Goal: Task Accomplishment & Management: Complete application form

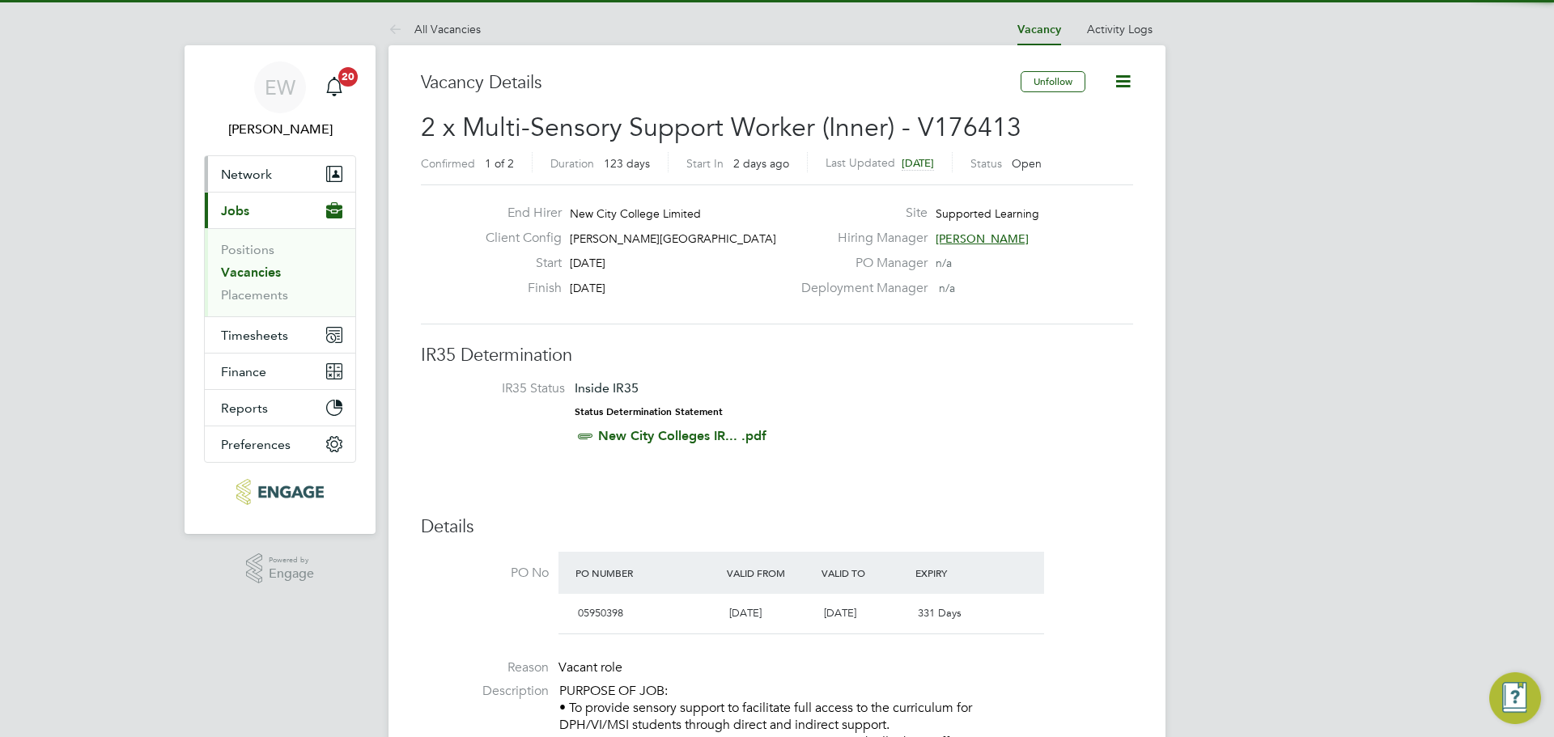
click at [257, 159] on button "Network" at bounding box center [280, 174] width 150 height 36
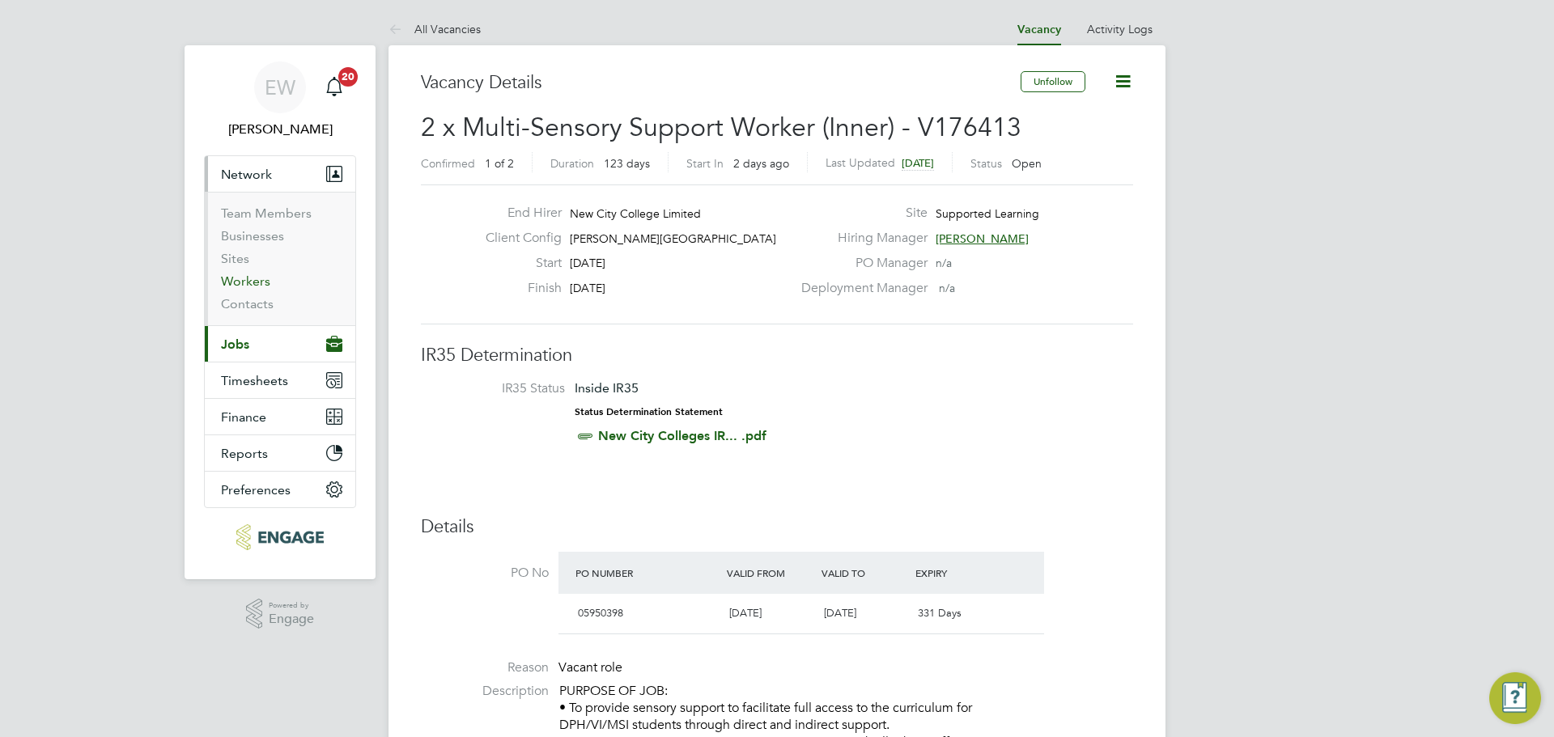
click at [256, 281] on link "Workers" at bounding box center [245, 280] width 49 height 15
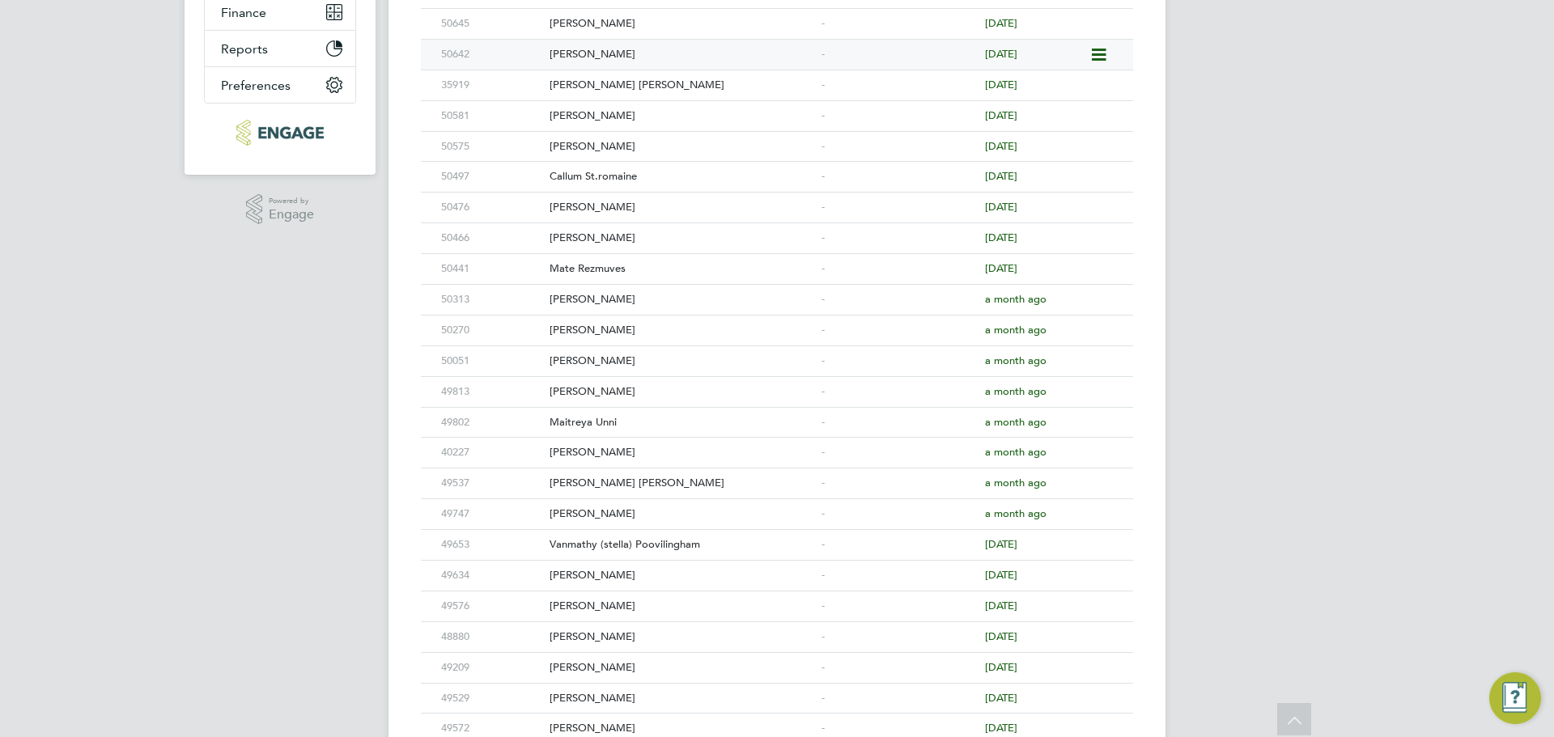
scroll to position [641, 0]
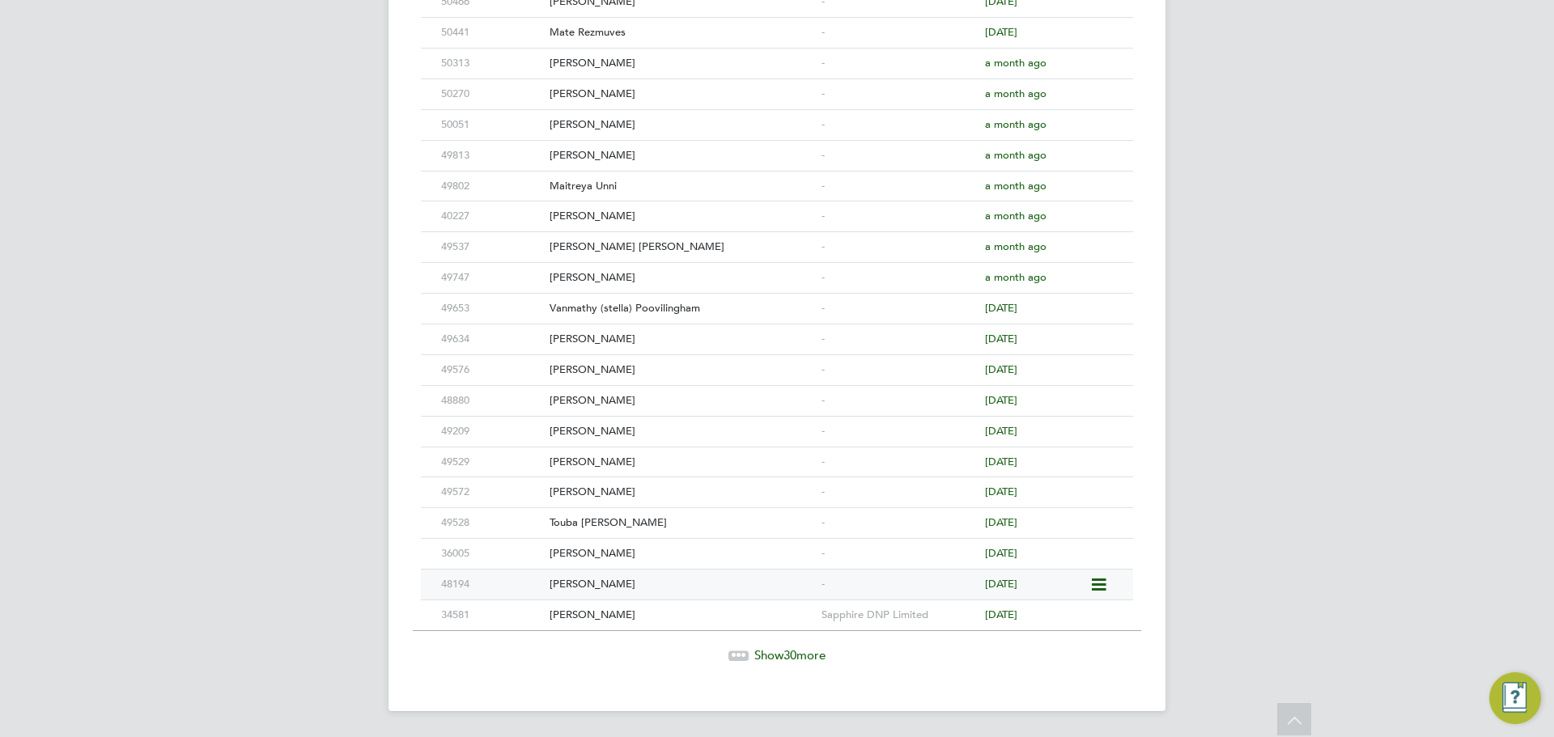
click at [600, 579] on div "[PERSON_NAME]" at bounding box center [681, 585] width 272 height 30
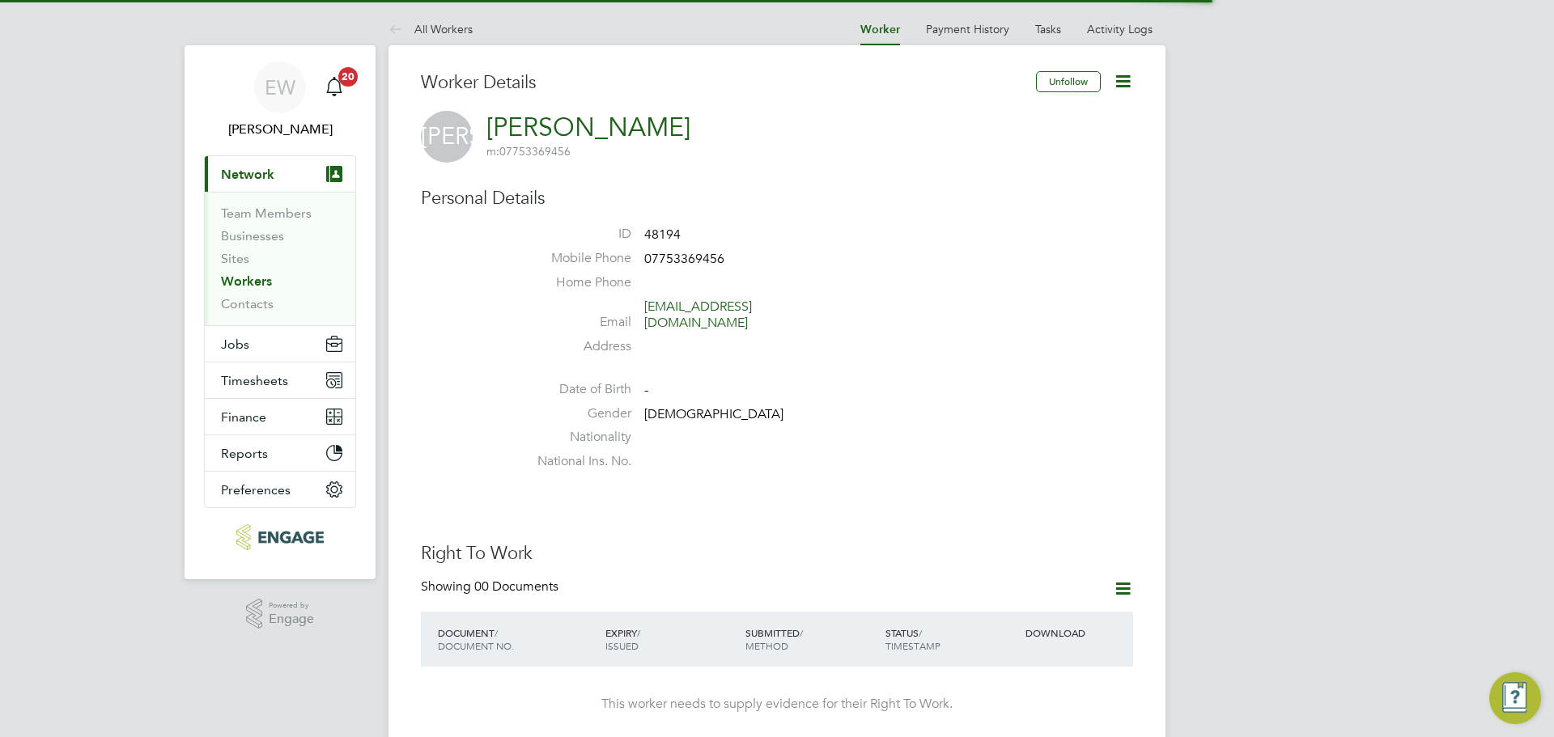
click at [1118, 89] on icon at bounding box center [1123, 81] width 20 height 20
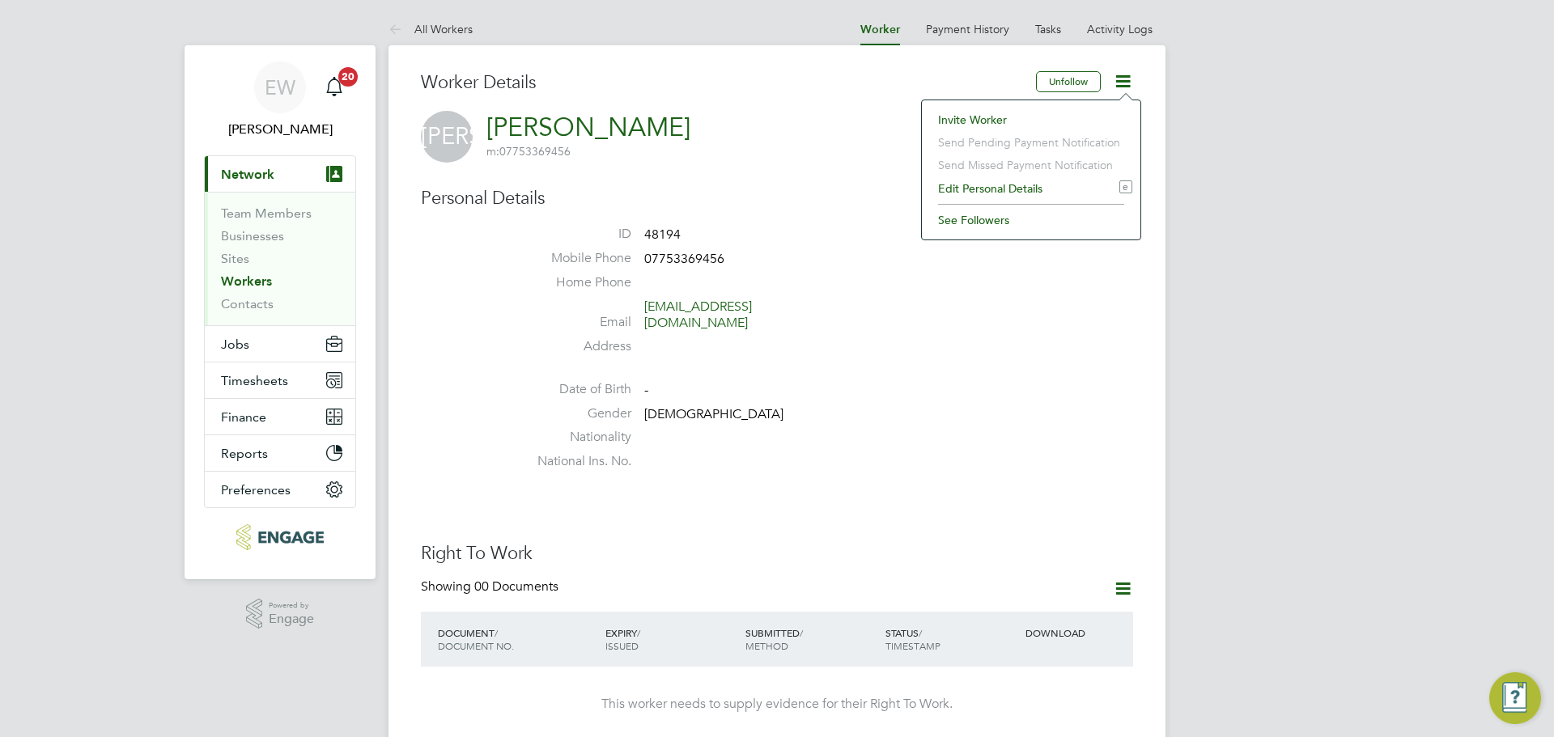
click at [986, 113] on li "Invite Worker" at bounding box center [1031, 119] width 202 height 23
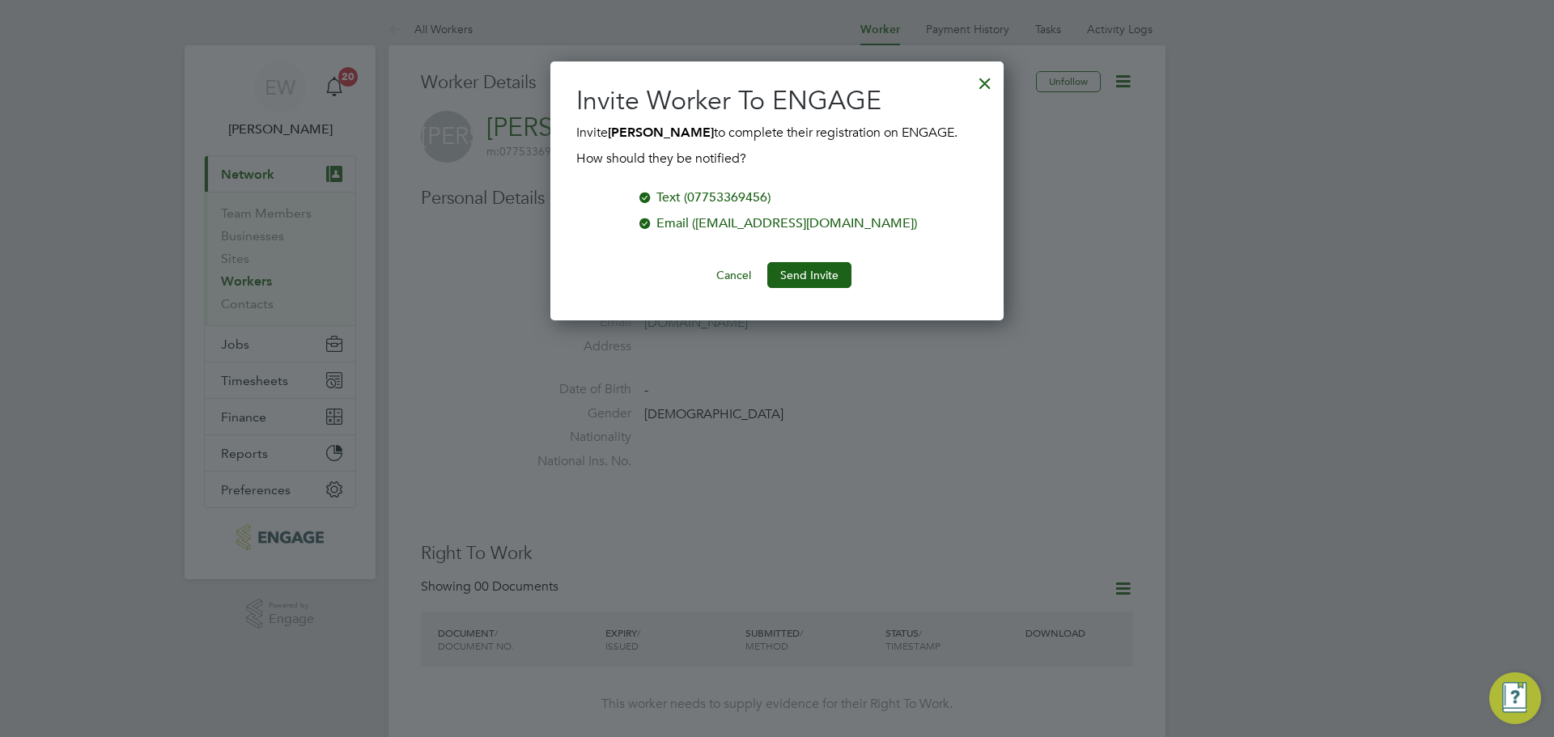
scroll to position [260, 454]
click at [807, 278] on button "Send Invite" at bounding box center [809, 275] width 84 height 26
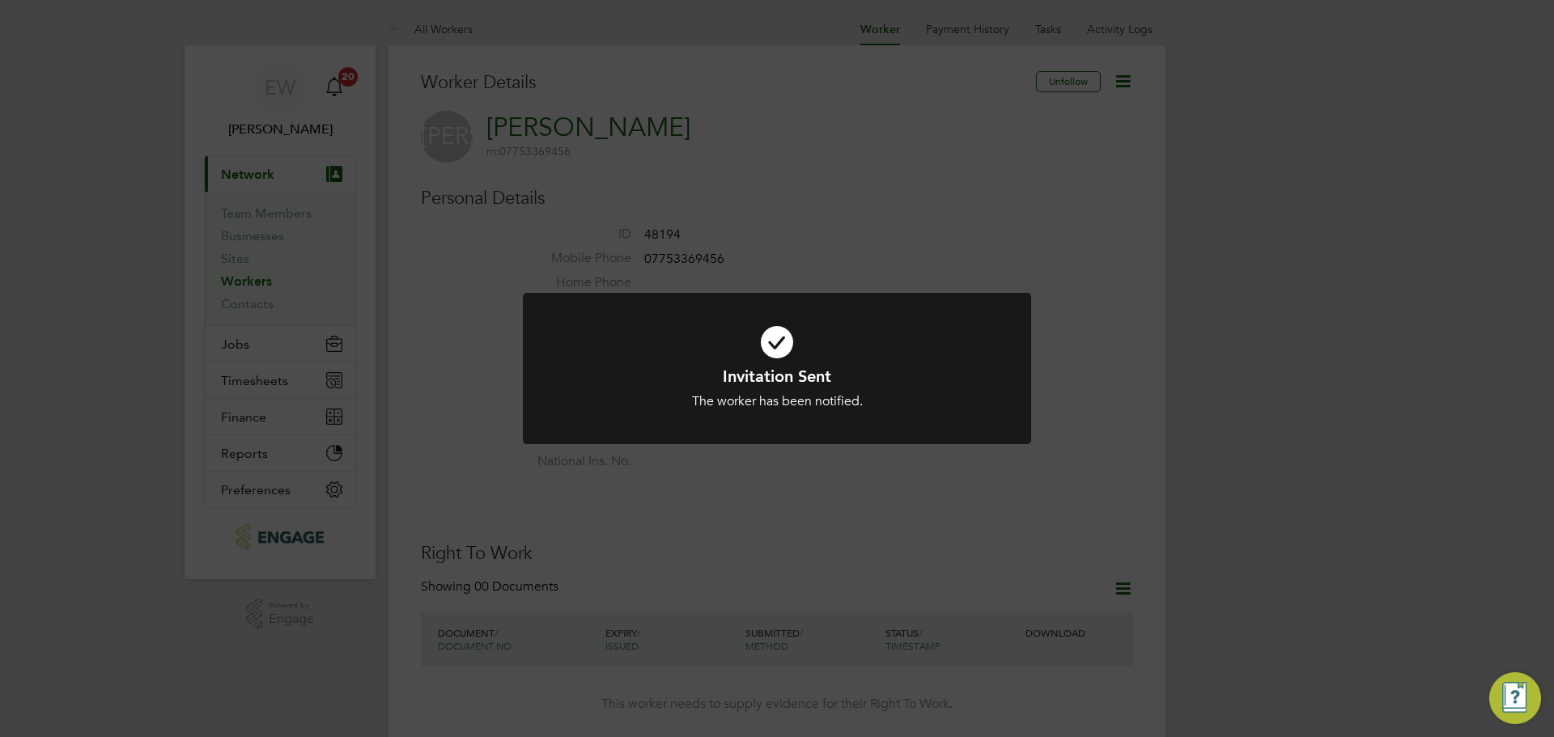
click at [1300, 377] on div "Invitation Sent The worker has been notified. Cancel Okay" at bounding box center [777, 368] width 1554 height 737
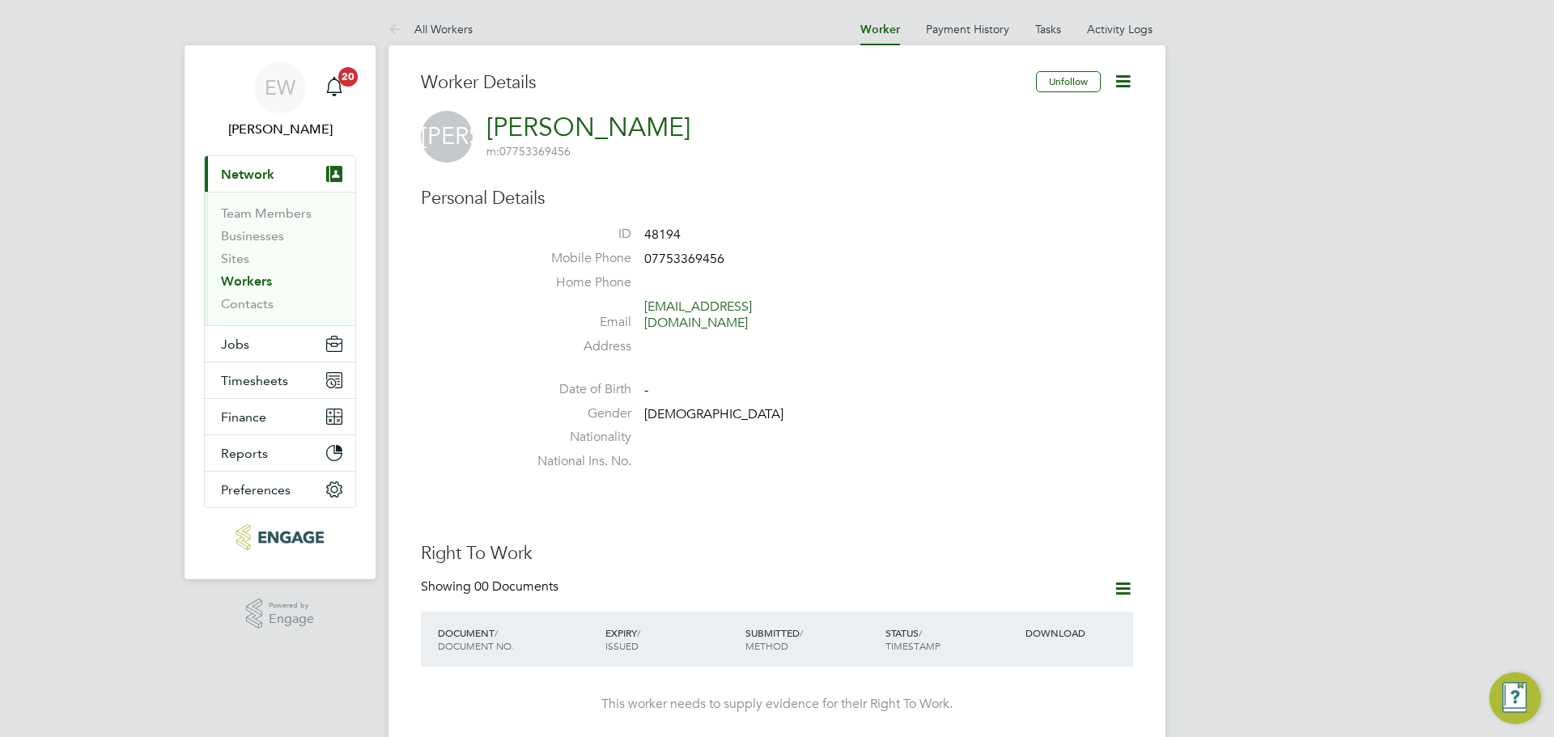
click at [1121, 77] on icon at bounding box center [1123, 81] width 20 height 20
click at [981, 188] on li "Edit Personal Details e" at bounding box center [1031, 188] width 202 height 23
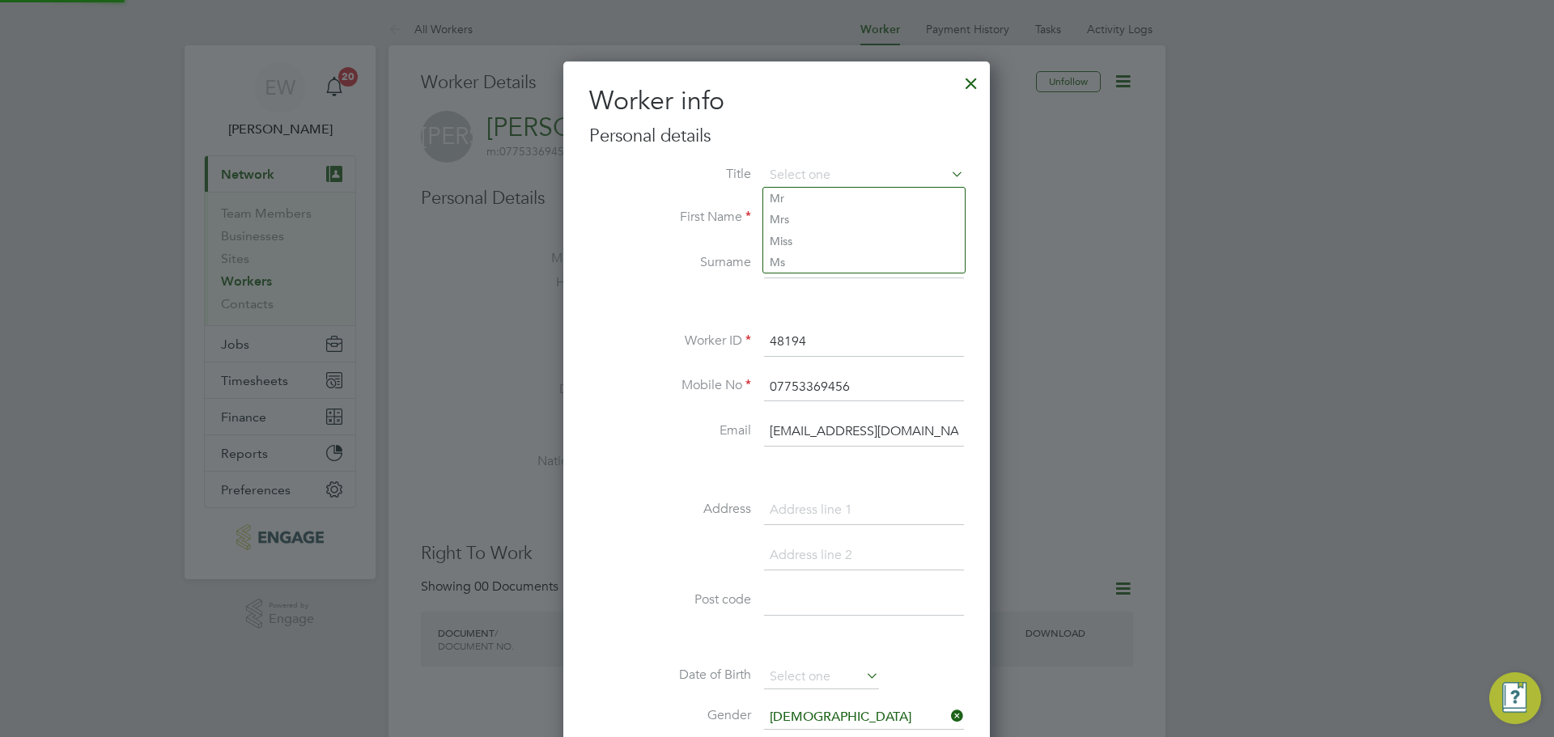
scroll to position [917, 428]
click at [792, 257] on li "Ms" at bounding box center [863, 262] width 201 height 21
type input "Ms"
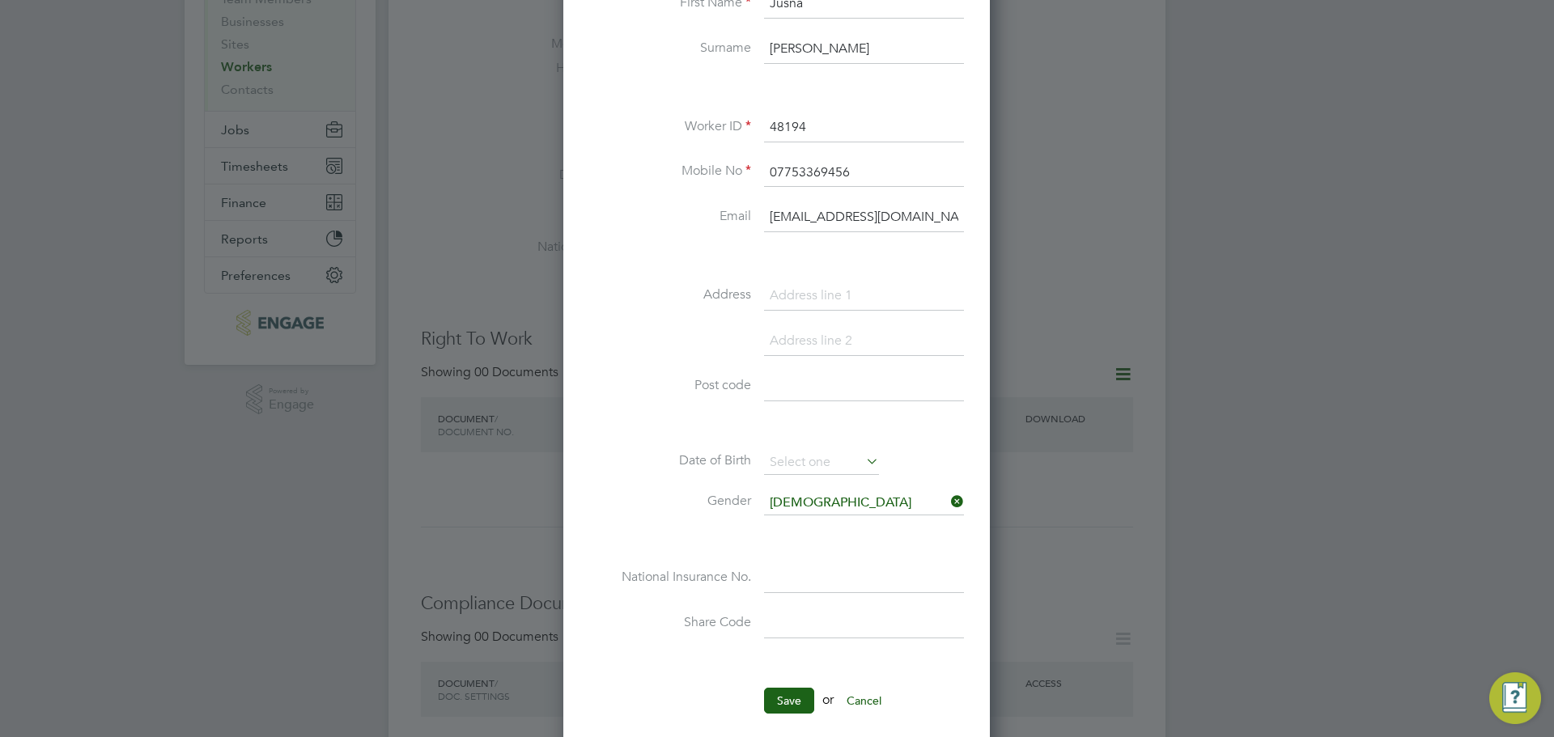
scroll to position [243, 0]
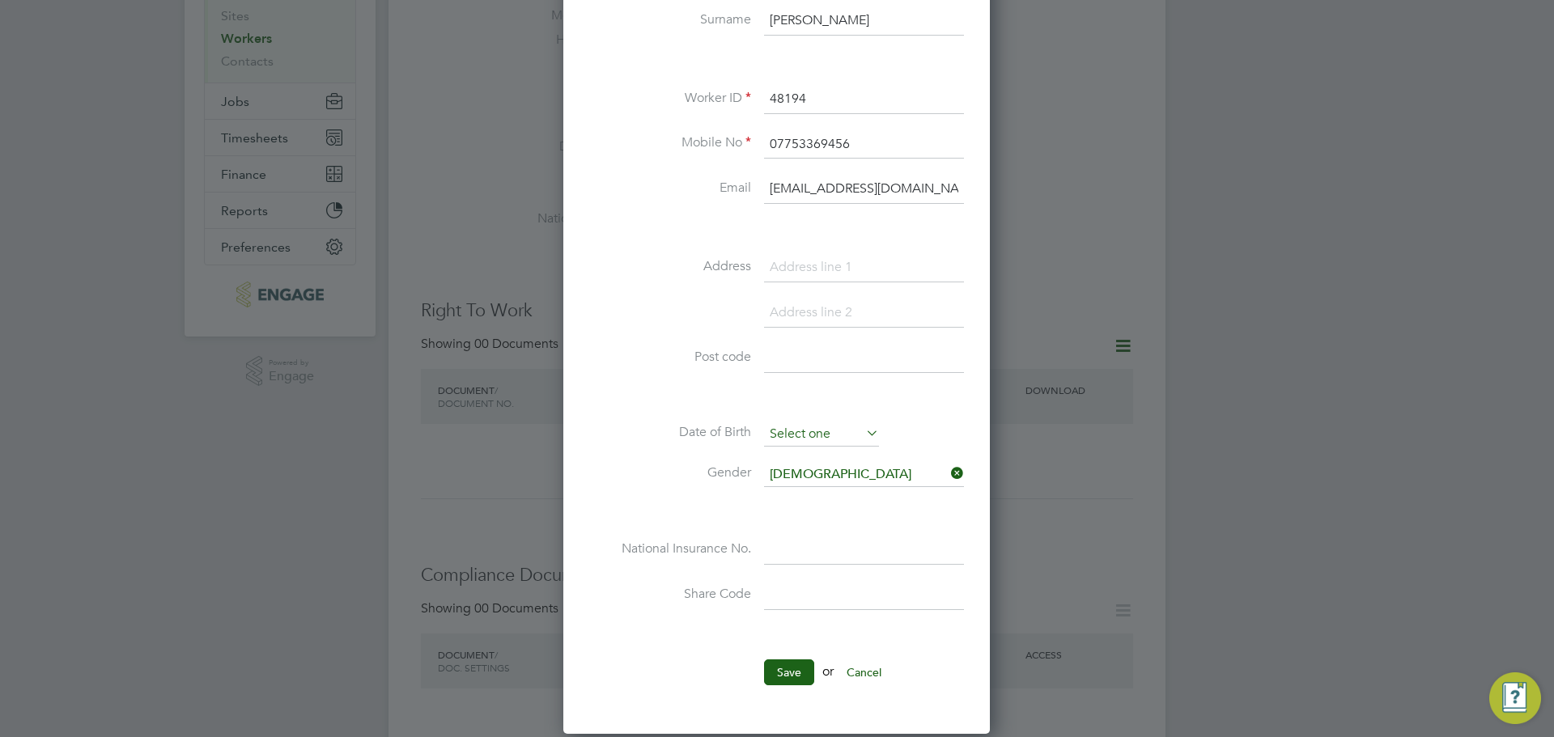
click at [790, 434] on input at bounding box center [821, 434] width 115 height 24
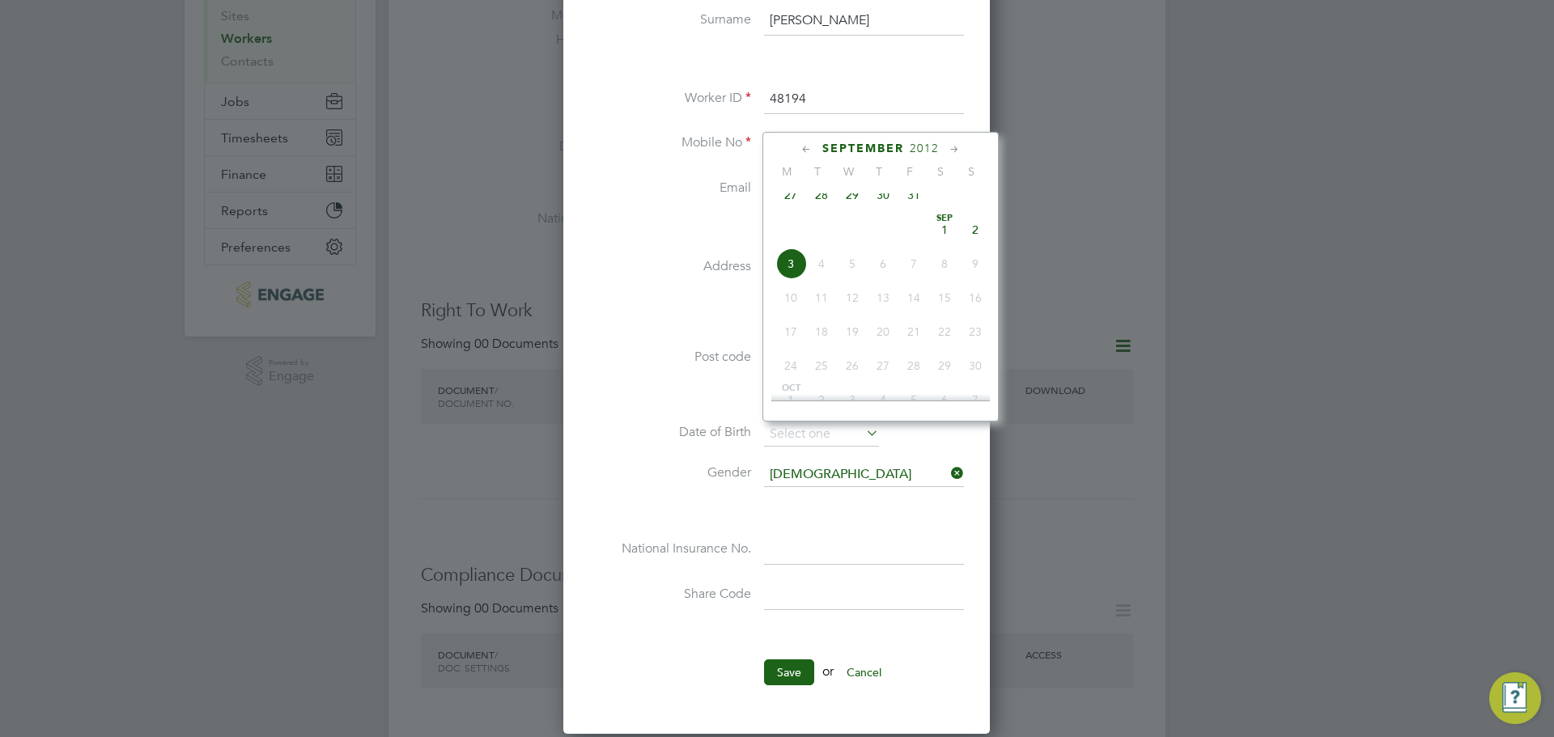
click at [906, 152] on div "September 2012" at bounding box center [880, 148] width 218 height 15
click at [914, 146] on span "2012" at bounding box center [923, 149] width 29 height 14
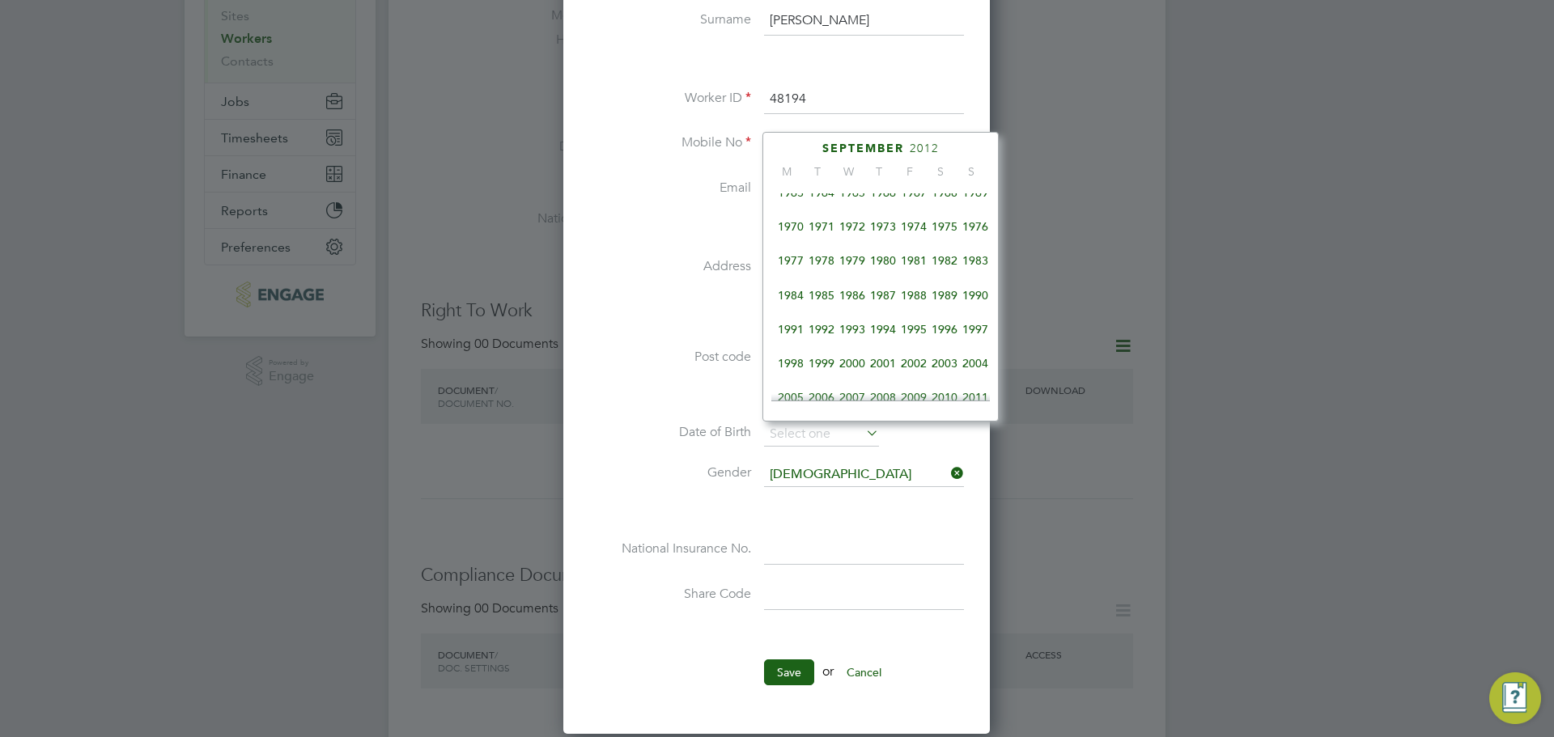
scroll to position [267, 0]
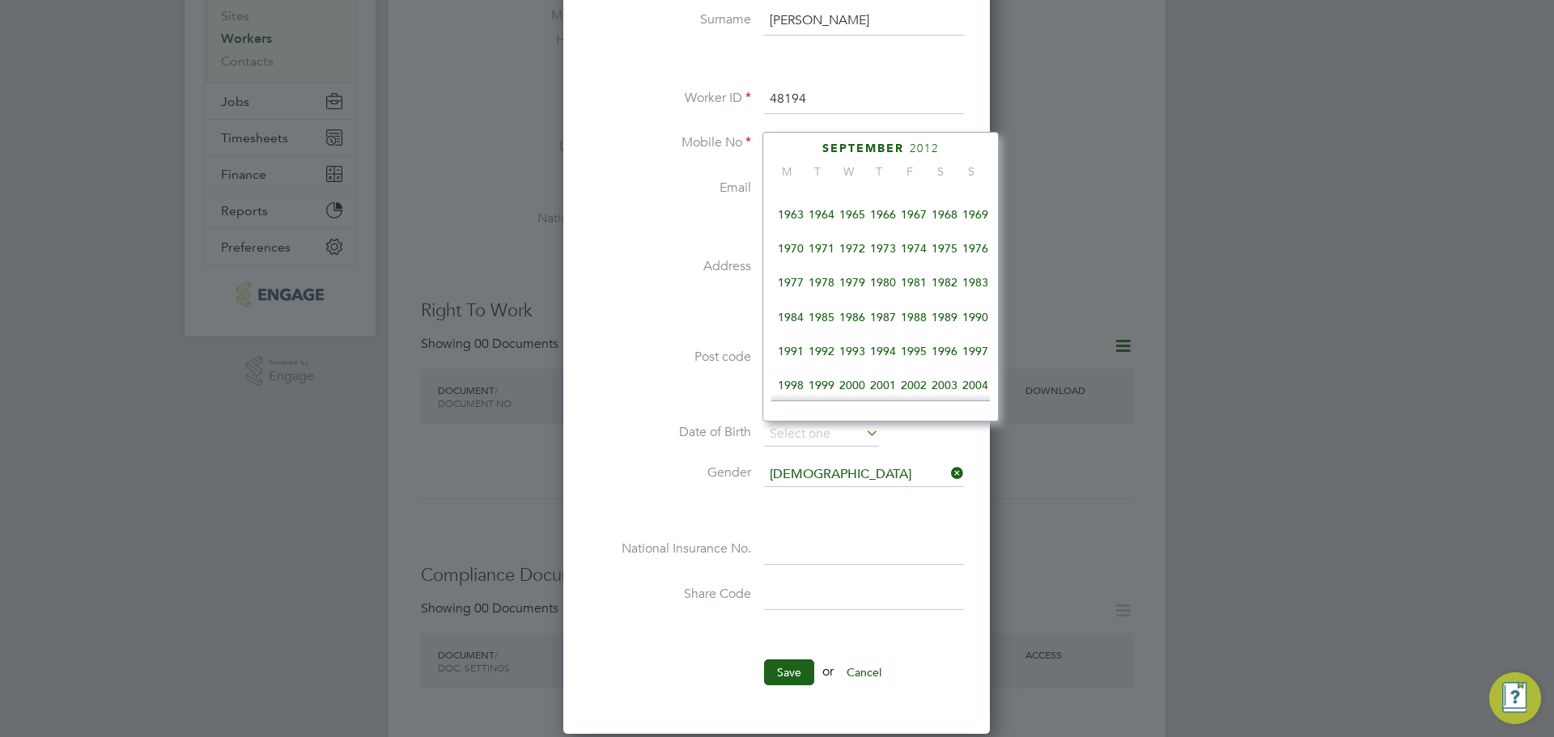
click at [782, 284] on span "1977" at bounding box center [790, 282] width 31 height 31
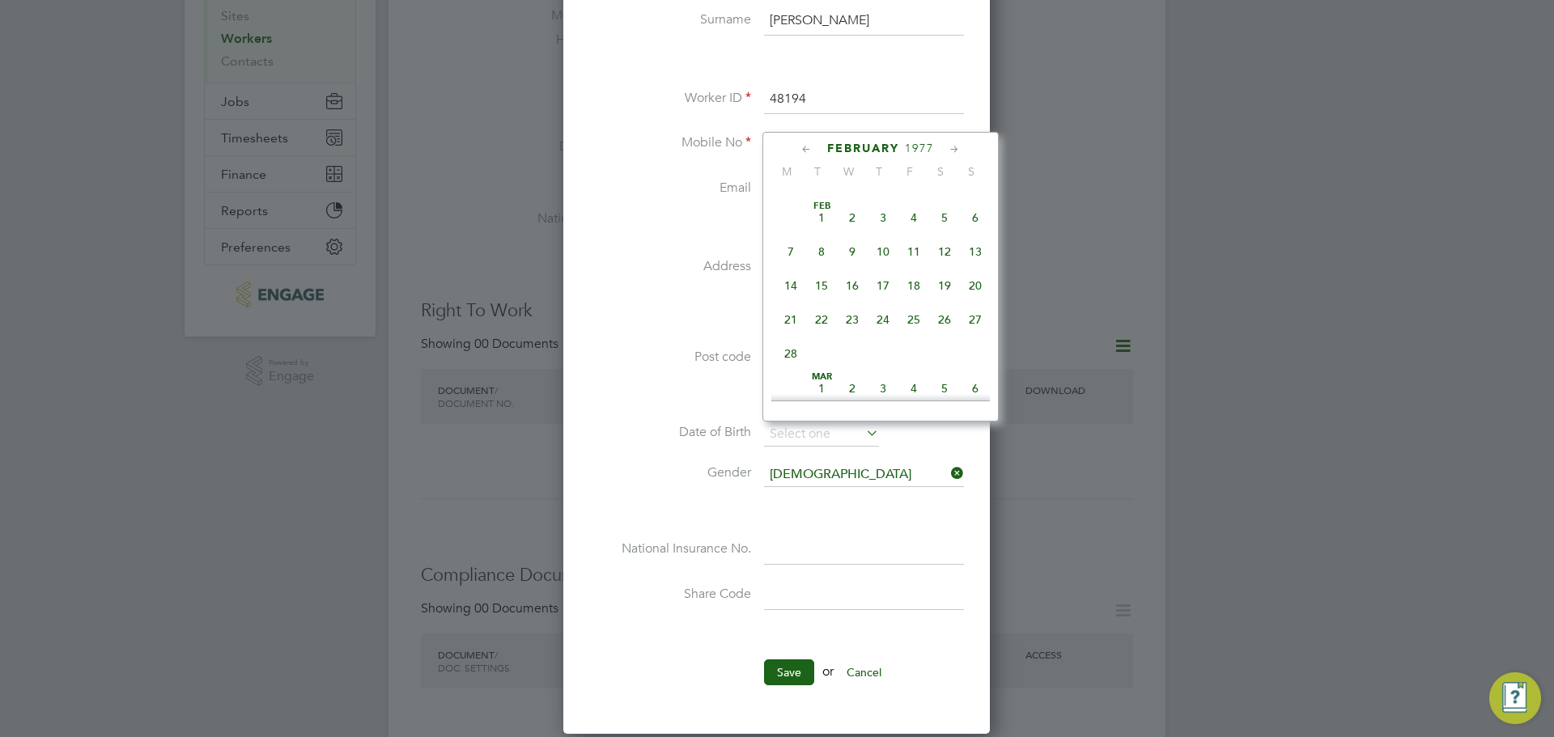
scroll to position [167, 0]
click at [824, 286] on span "8" at bounding box center [821, 280] width 31 height 31
type input "[DATE]"
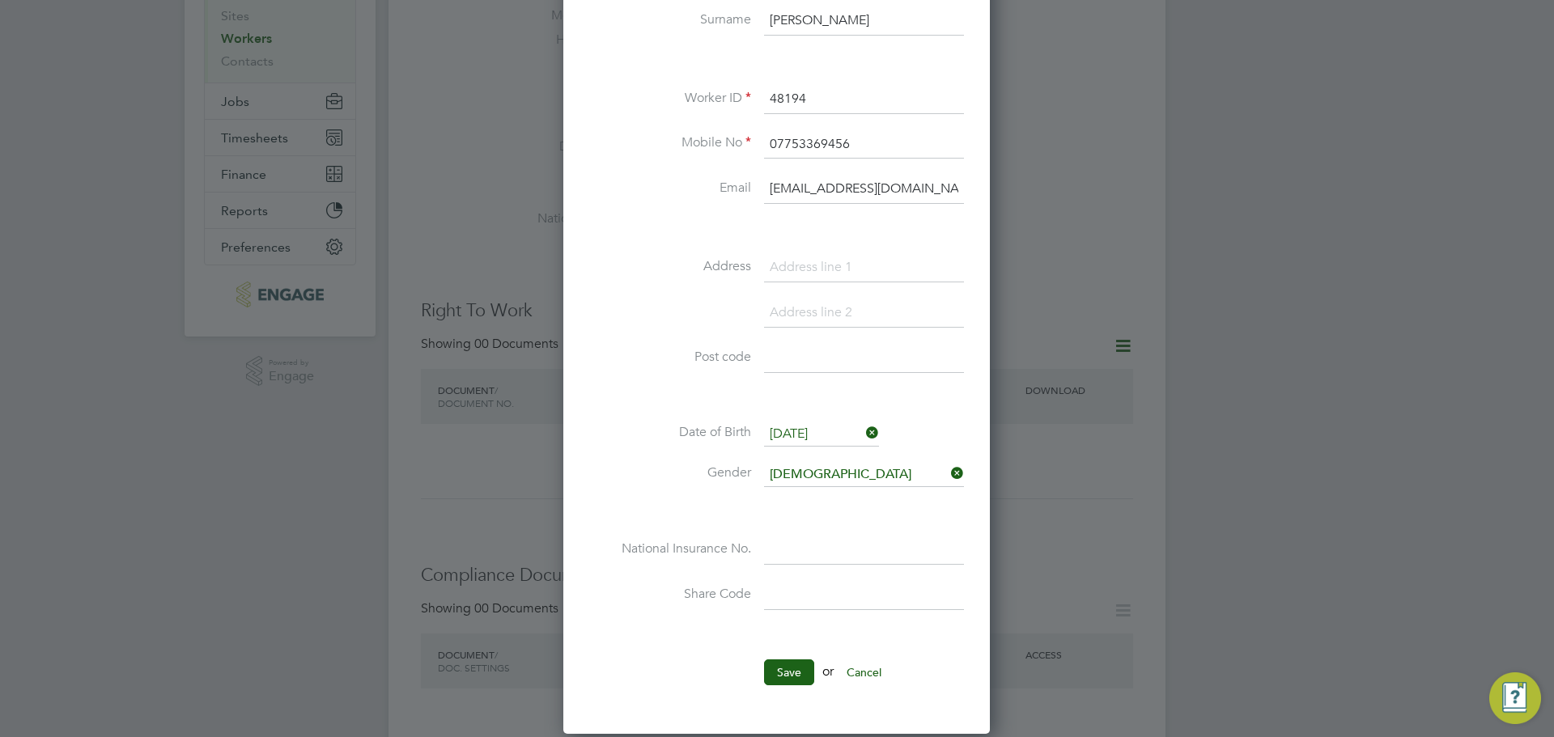
click at [810, 269] on input at bounding box center [864, 267] width 200 height 29
paste input "1 Barton Avenue Essex RM7 0NB"
drag, startPoint x: 900, startPoint y: 267, endPoint x: 971, endPoint y: 265, distance: 71.2
click at [971, 265] on div "Worker info Personal details Title Ms First Name Jusna Surname Ali Worker ID 48…" at bounding box center [776, 276] width 426 height 915
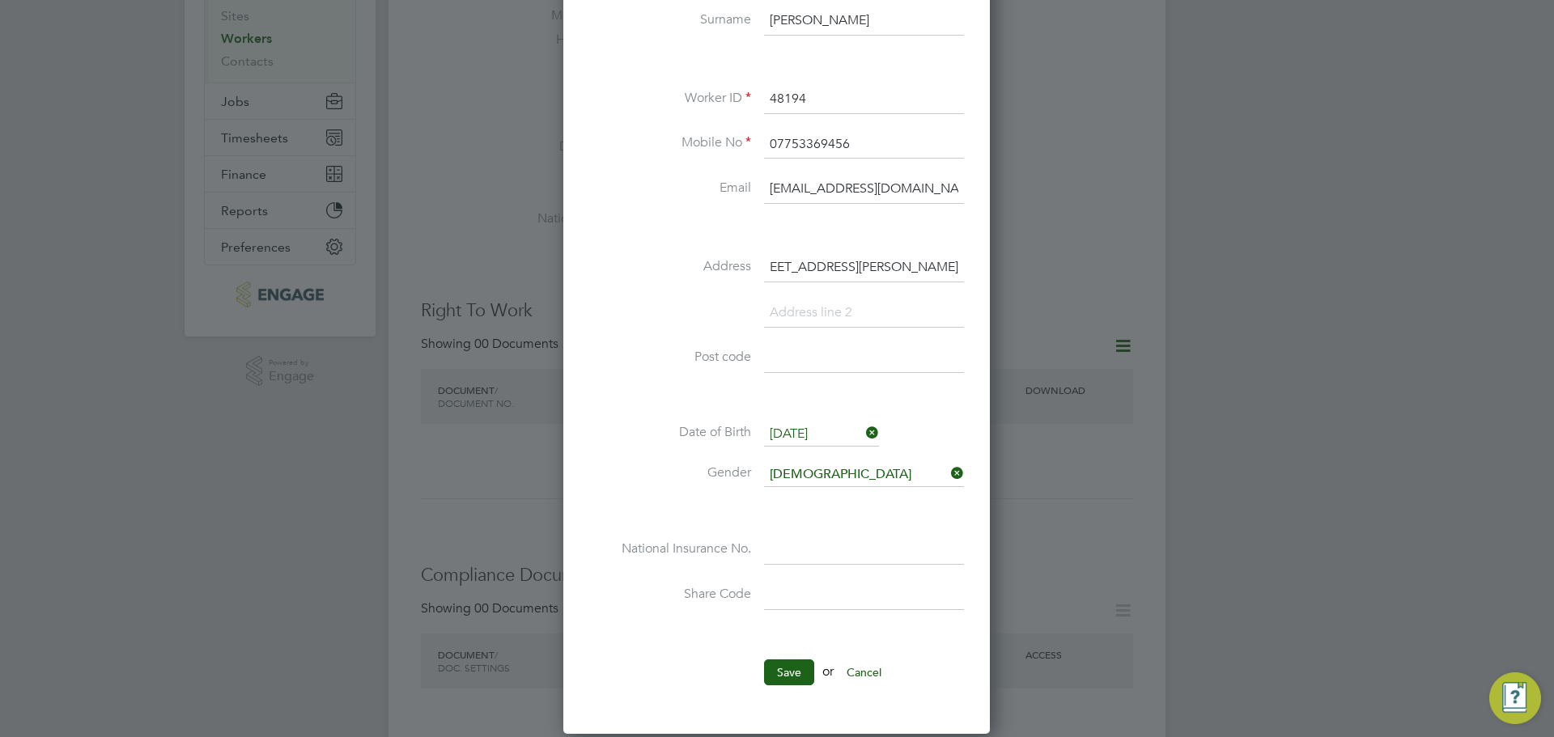
scroll to position [0, 13]
type input "1 Barton Avenue Essex"
click at [854, 365] on input at bounding box center [864, 358] width 200 height 29
paste input "RM7 0NB"
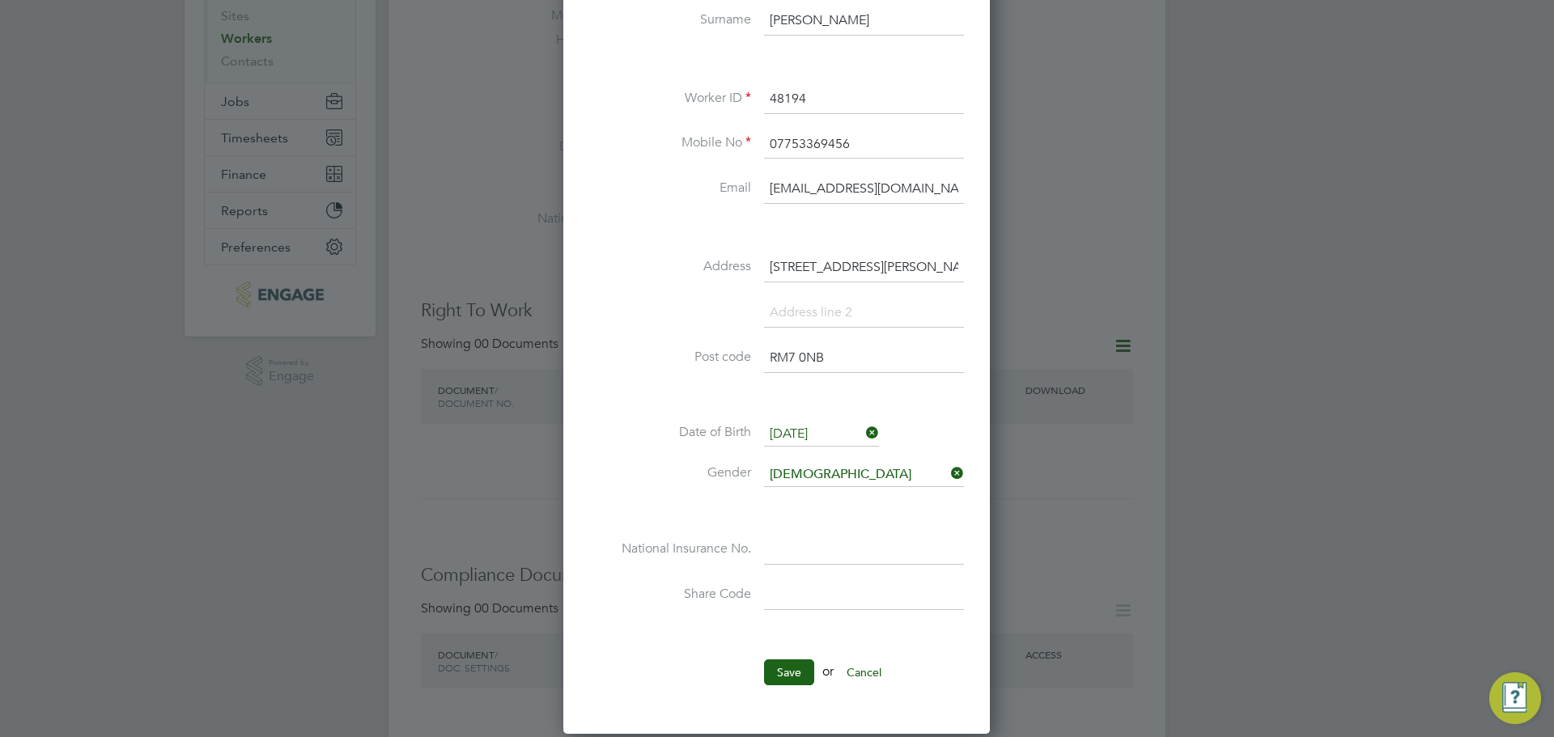
type input "RM7 0NB"
click at [931, 257] on input "1 Barton Avenue Essex" at bounding box center [864, 267] width 200 height 29
type input "[STREET_ADDRESS][PERSON_NAME]"
click at [842, 315] on input at bounding box center [864, 313] width 200 height 29
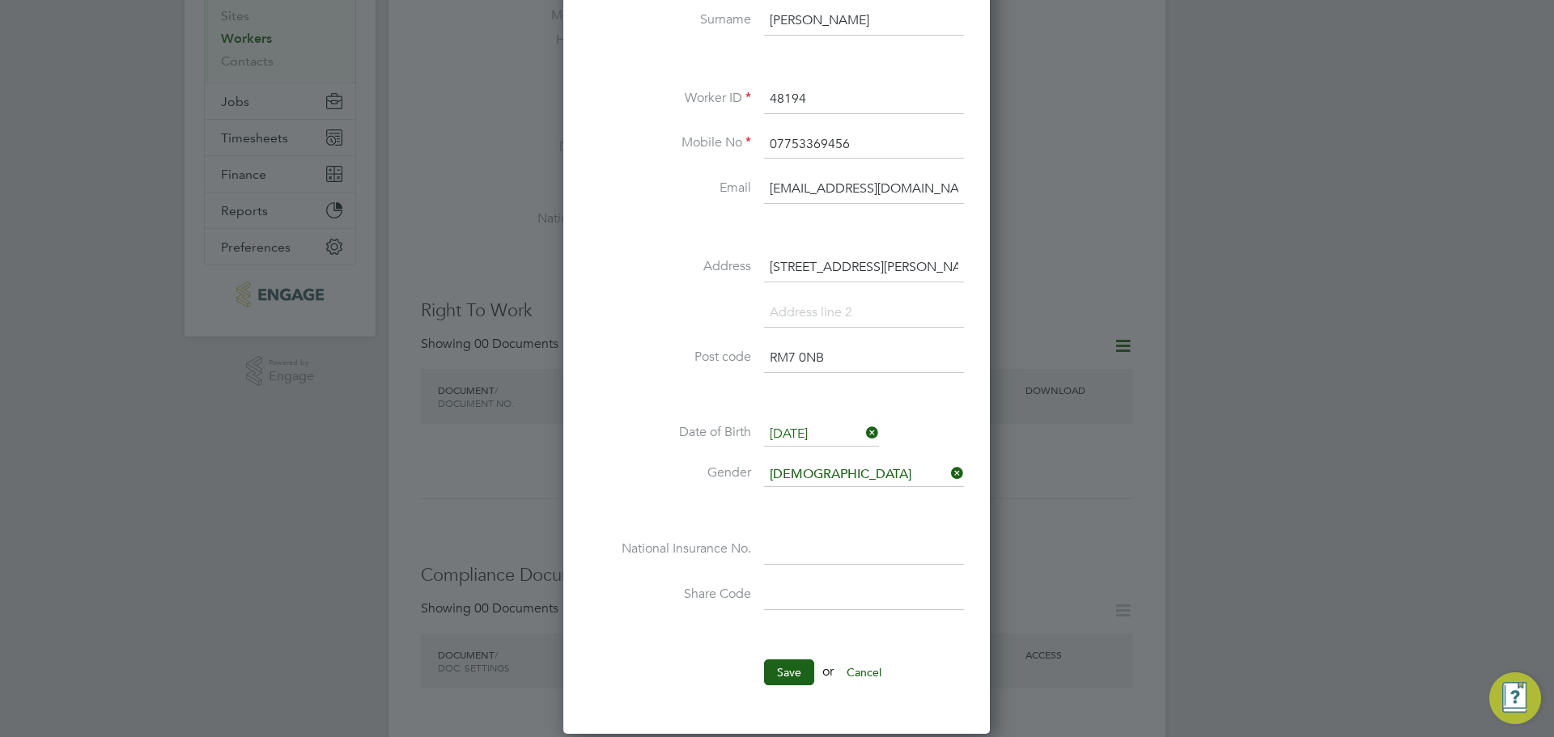
paste input "[GEOGRAPHIC_DATA]"
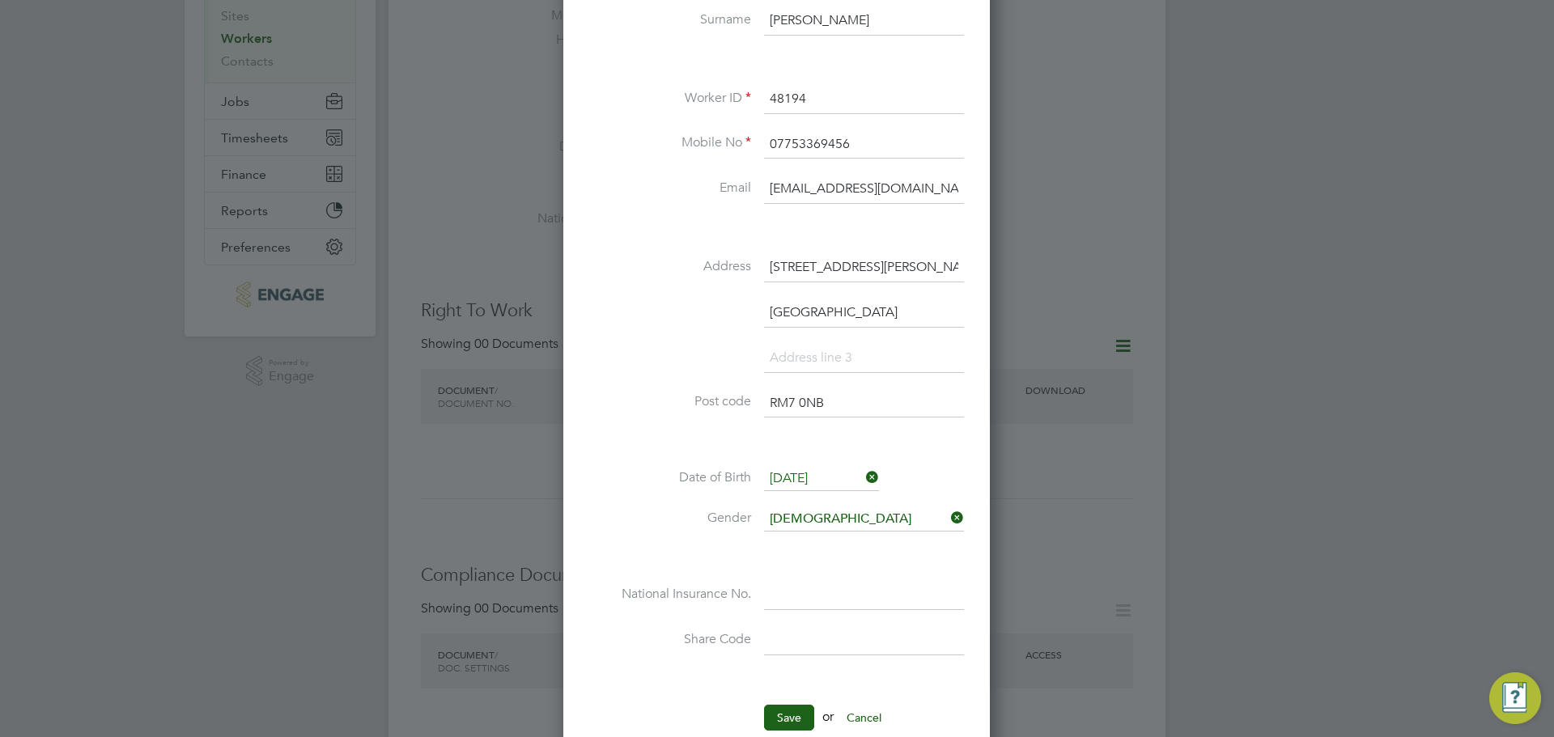
type input "[GEOGRAPHIC_DATA]"
click at [799, 263] on input "[STREET_ADDRESS][PERSON_NAME]" at bounding box center [864, 267] width 200 height 29
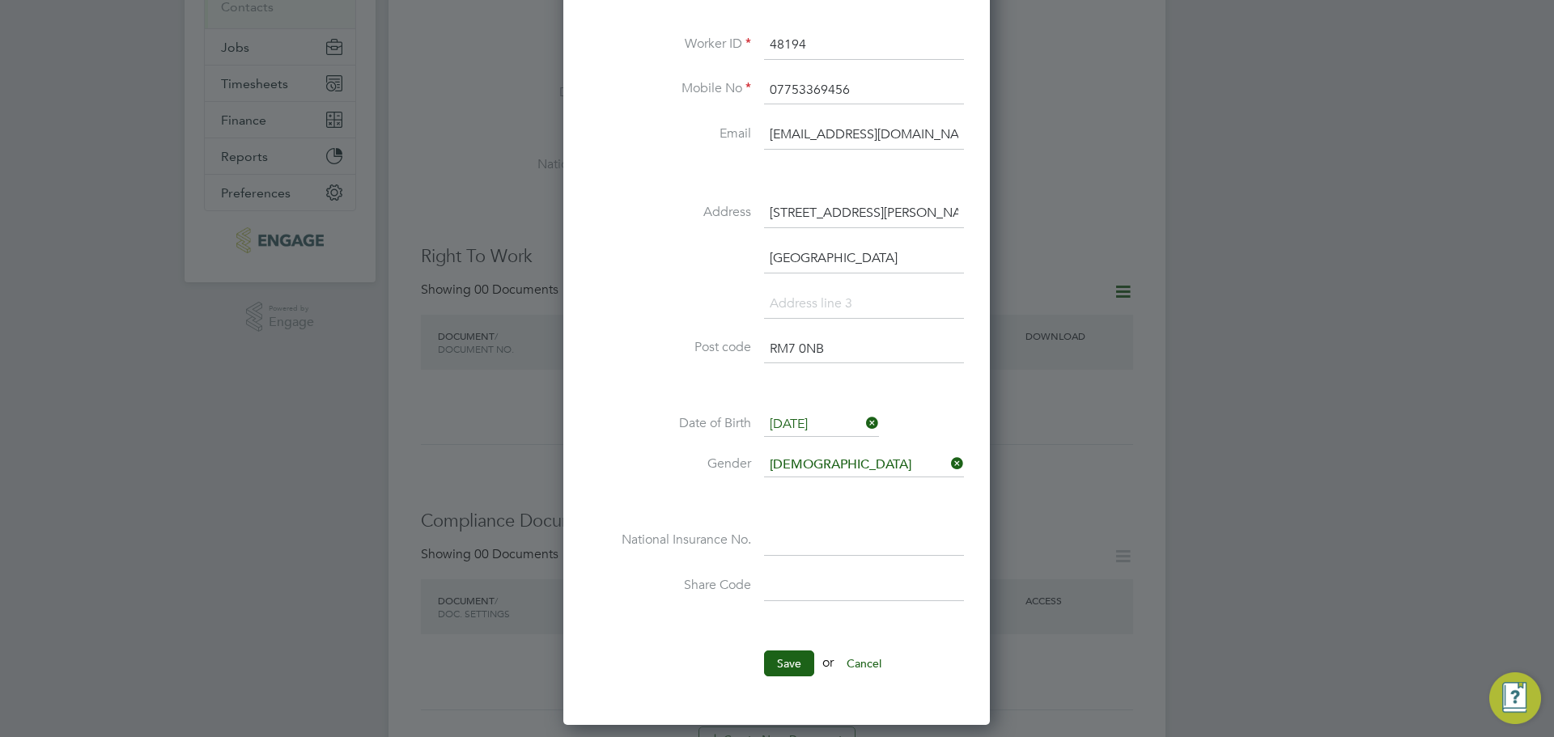
scroll to position [405, 0]
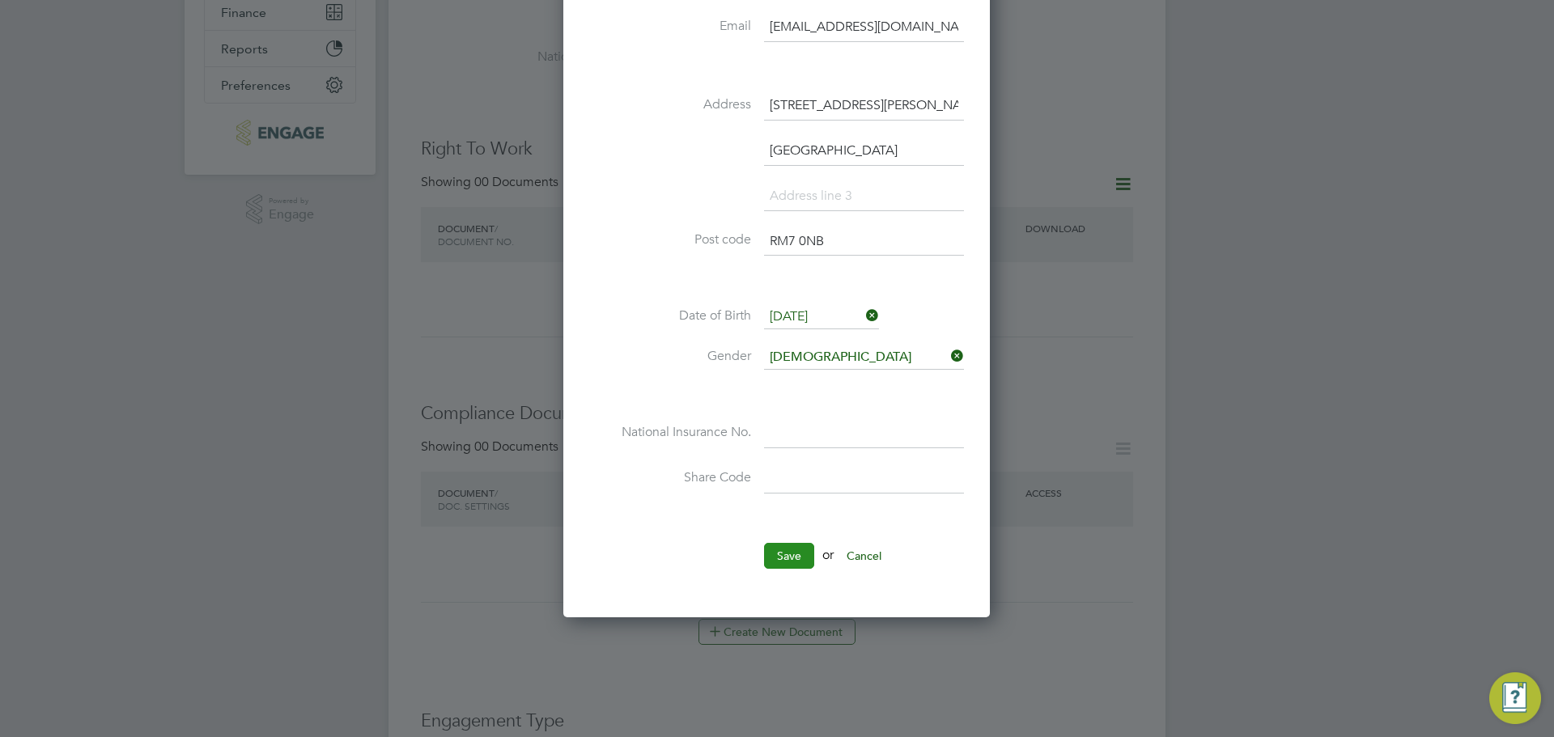
type input "[STREET_ADDRESS][PERSON_NAME]"
click at [792, 556] on button "Save" at bounding box center [789, 556] width 50 height 26
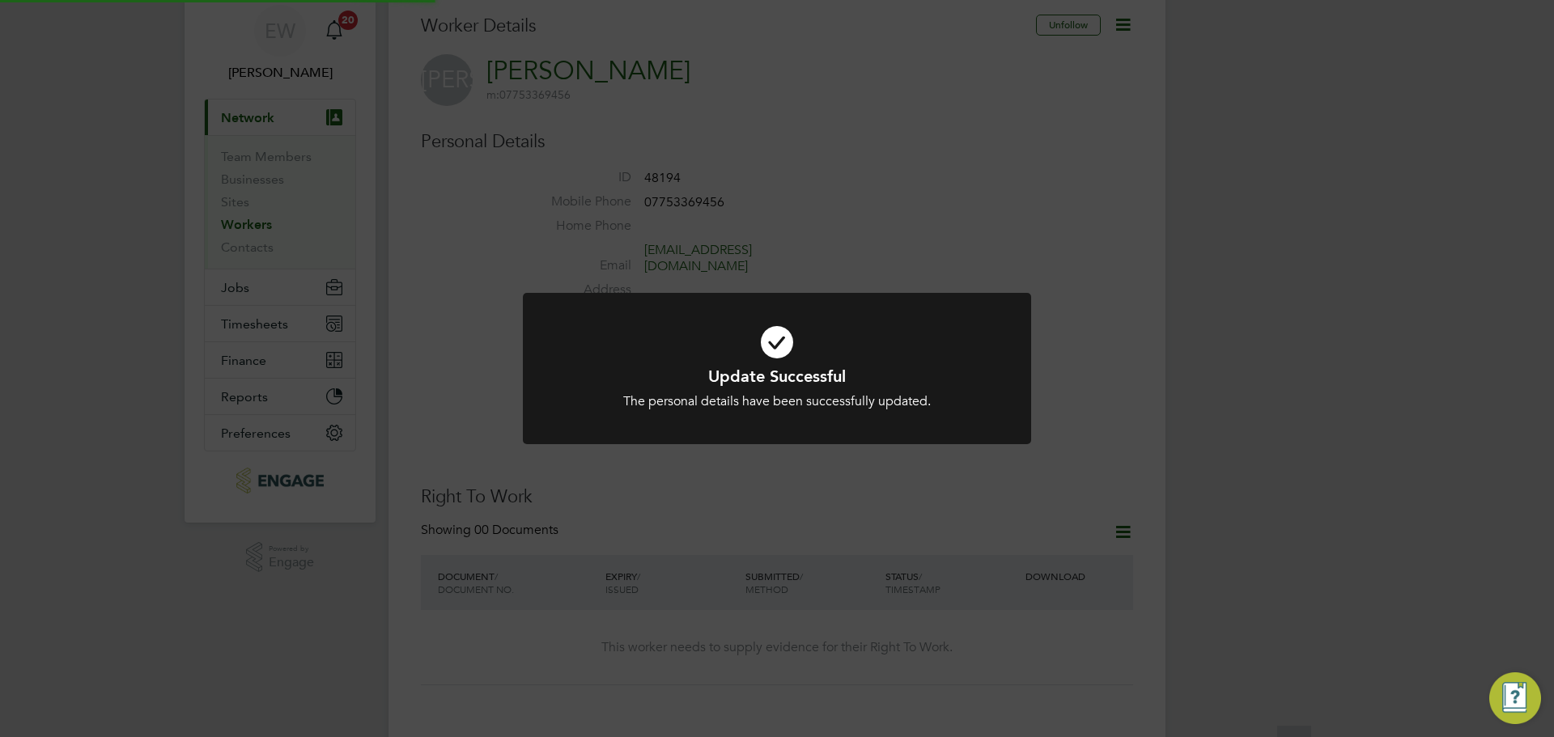
scroll to position [0, 0]
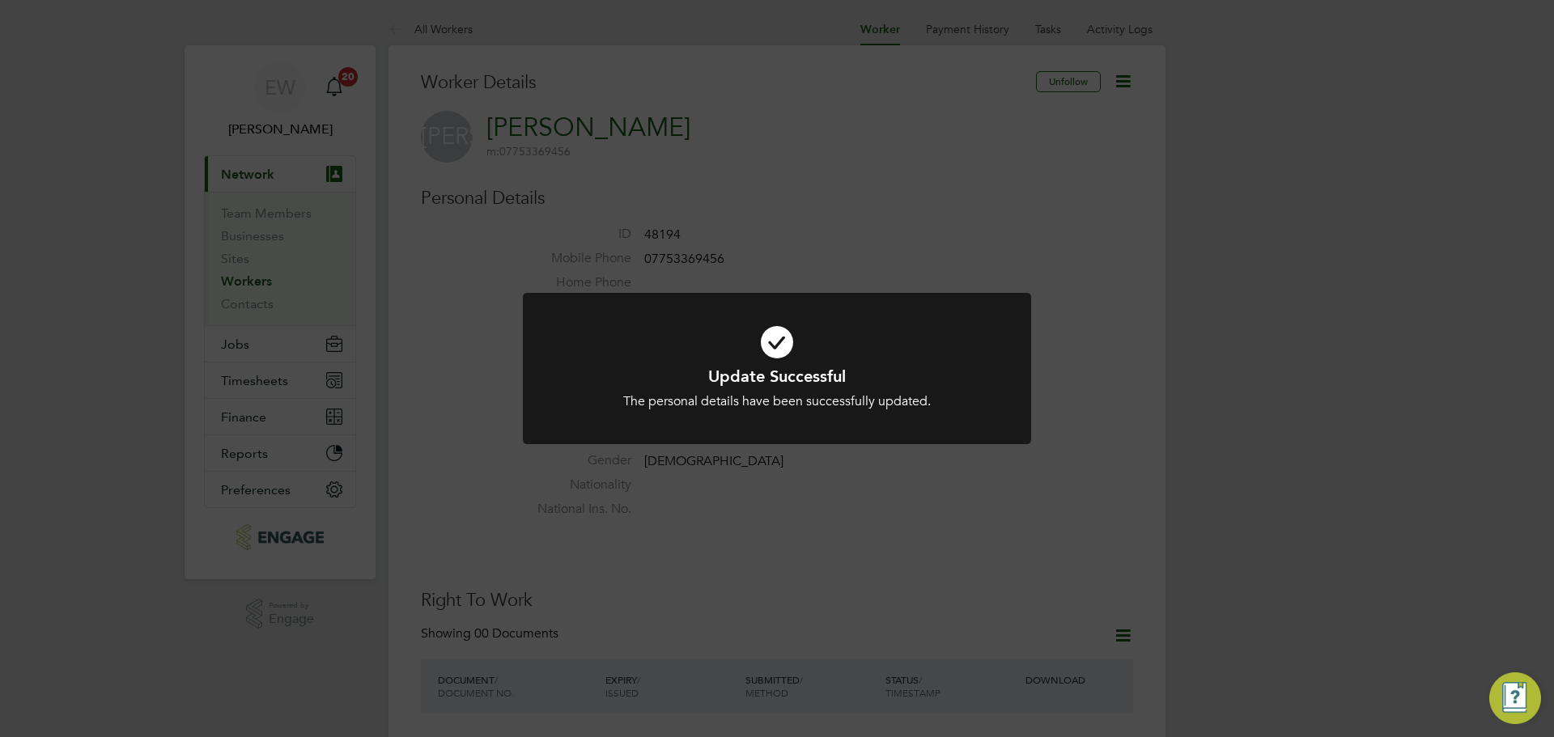
click at [1256, 462] on div "Update Successful The personal details have been successfully updated. Cancel O…" at bounding box center [777, 368] width 1554 height 737
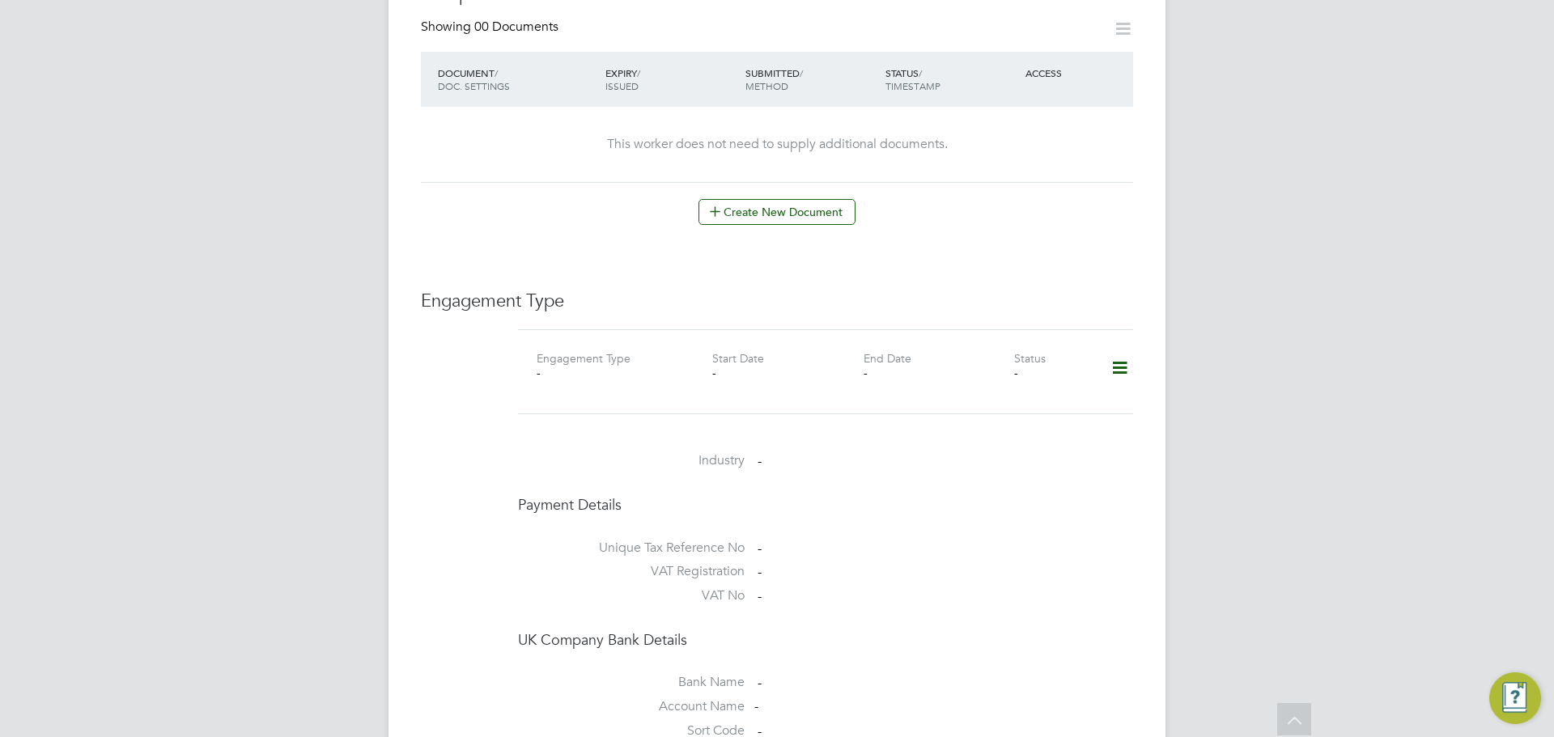
scroll to position [890, 0]
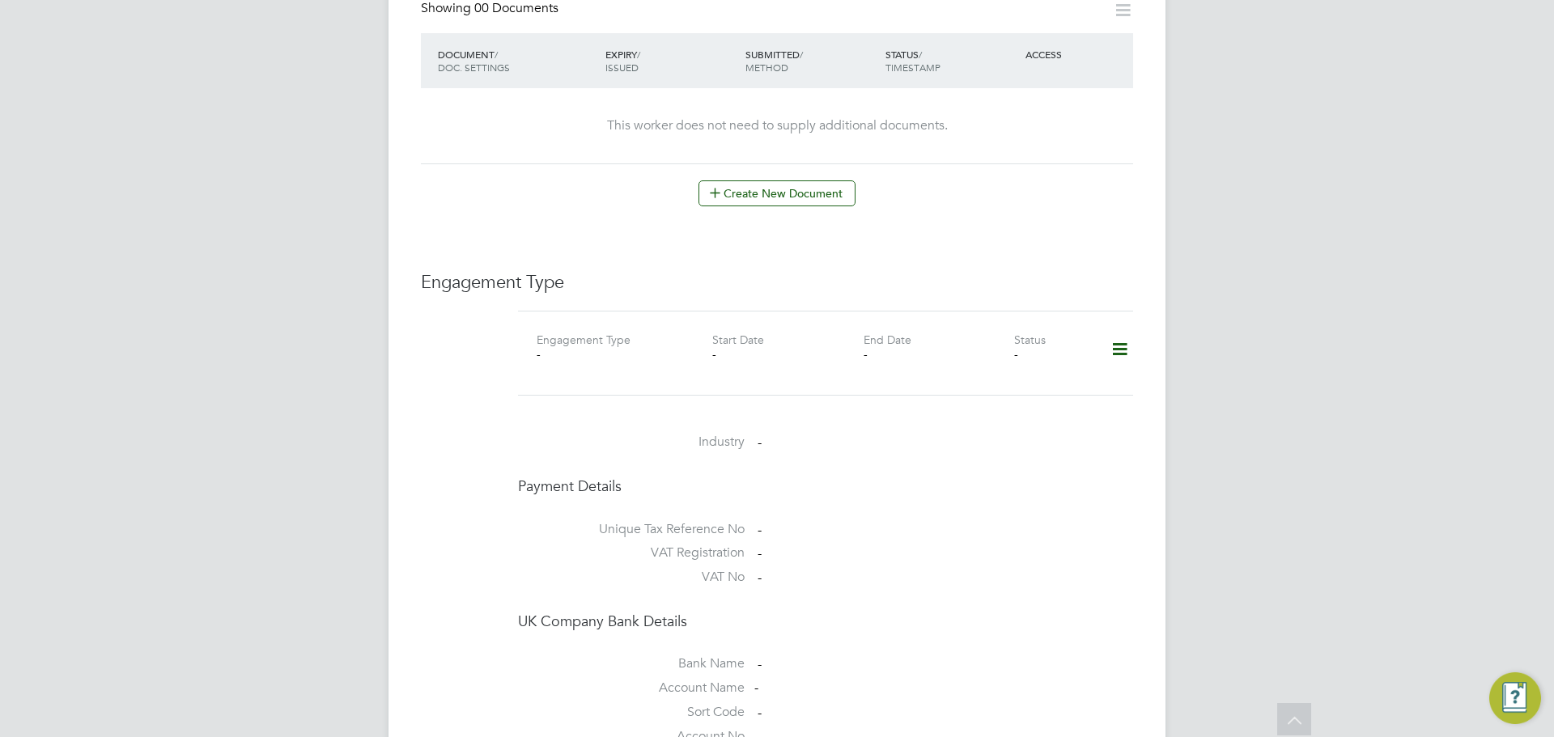
click at [1117, 331] on icon at bounding box center [1119, 349] width 28 height 37
click at [1032, 381] on li "Add Engagement Type" at bounding box center [1036, 386] width 184 height 23
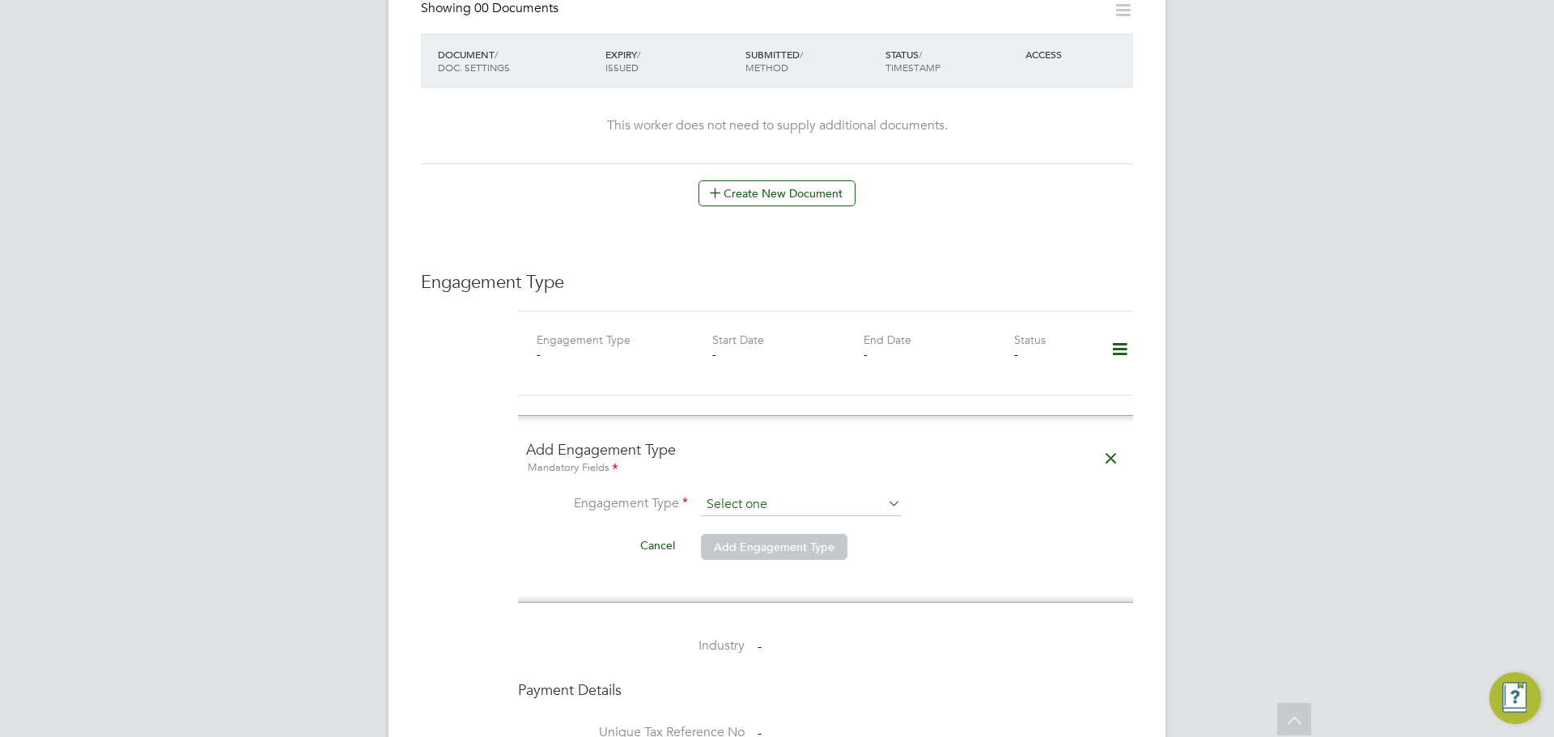
click at [835, 494] on input at bounding box center [801, 505] width 200 height 23
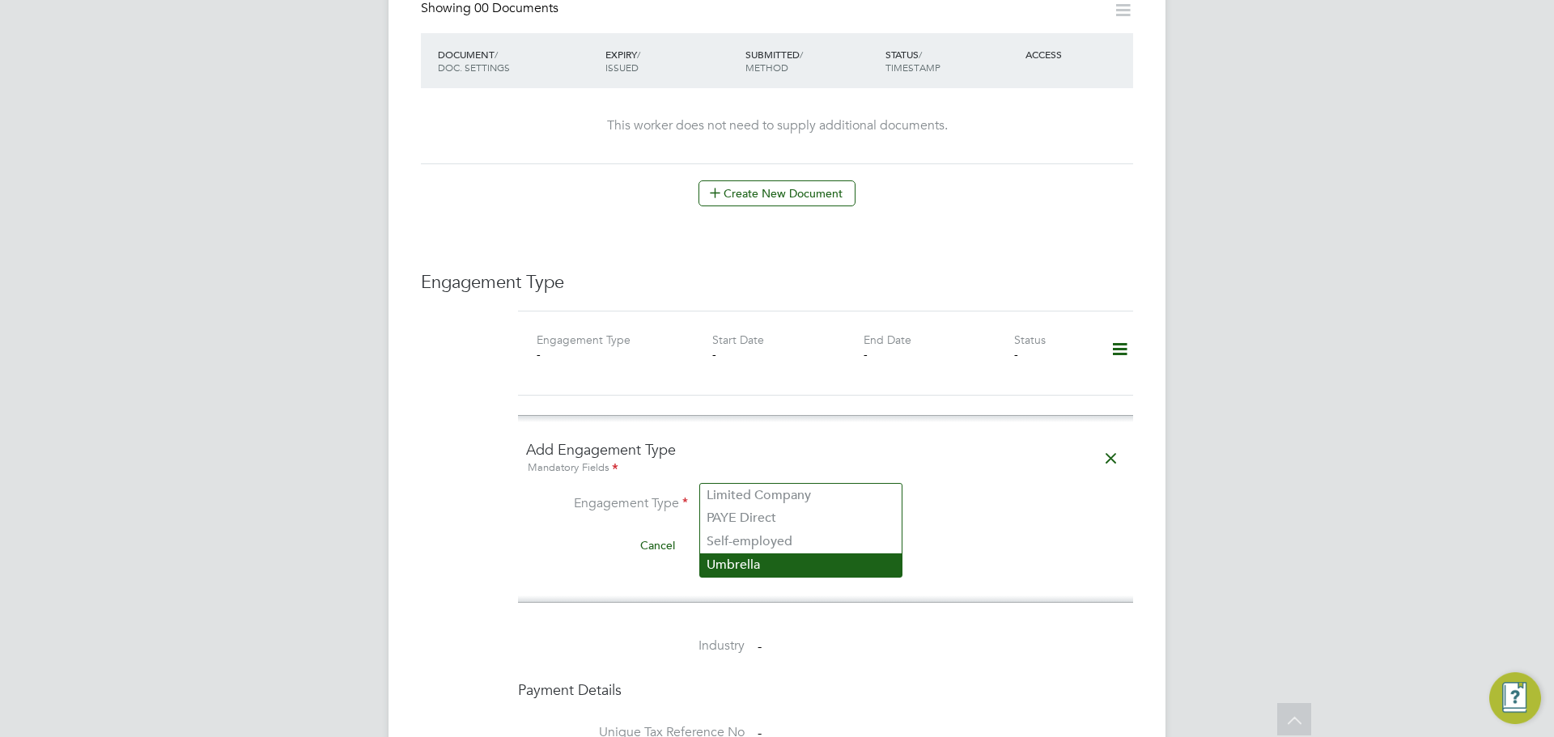
click at [748, 566] on li "Umbrella" at bounding box center [800, 564] width 201 height 23
type input "Umbrella"
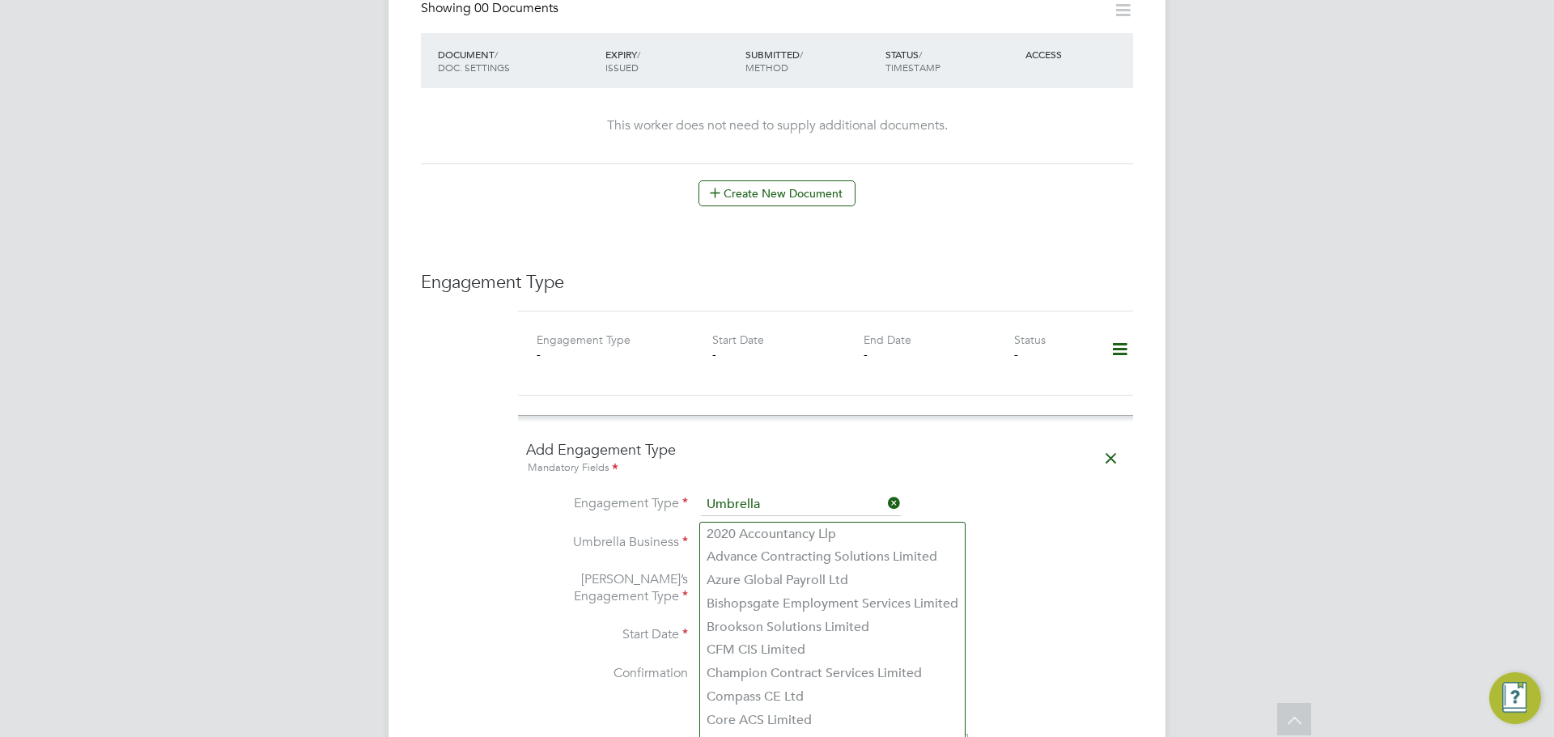
click at [742, 532] on input at bounding box center [801, 543] width 200 height 23
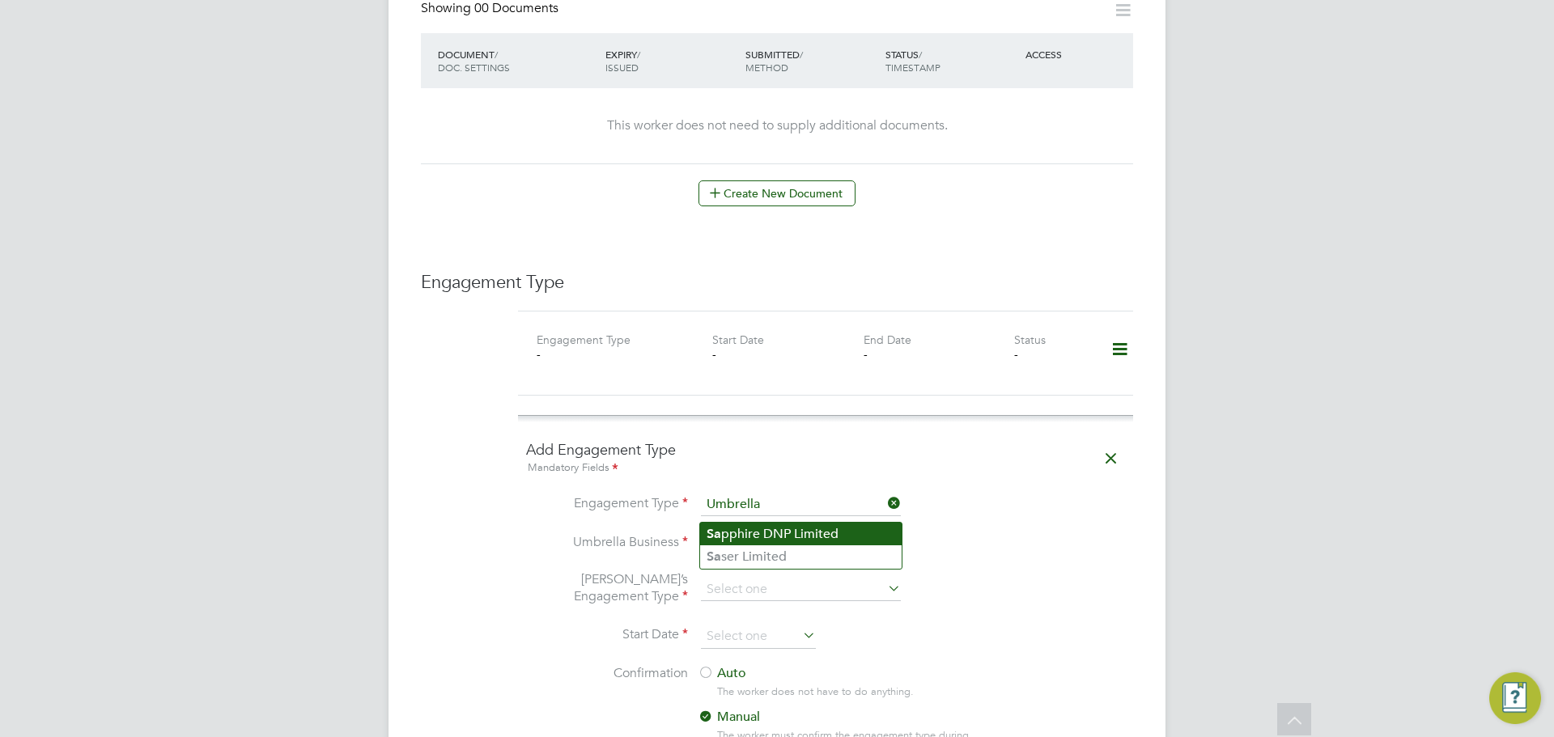
click at [734, 534] on li "Sa pphire DNP Limited" at bounding box center [800, 534] width 201 height 23
type input "Sapphire DNP Limited"
click at [729, 579] on input at bounding box center [801, 590] width 200 height 23
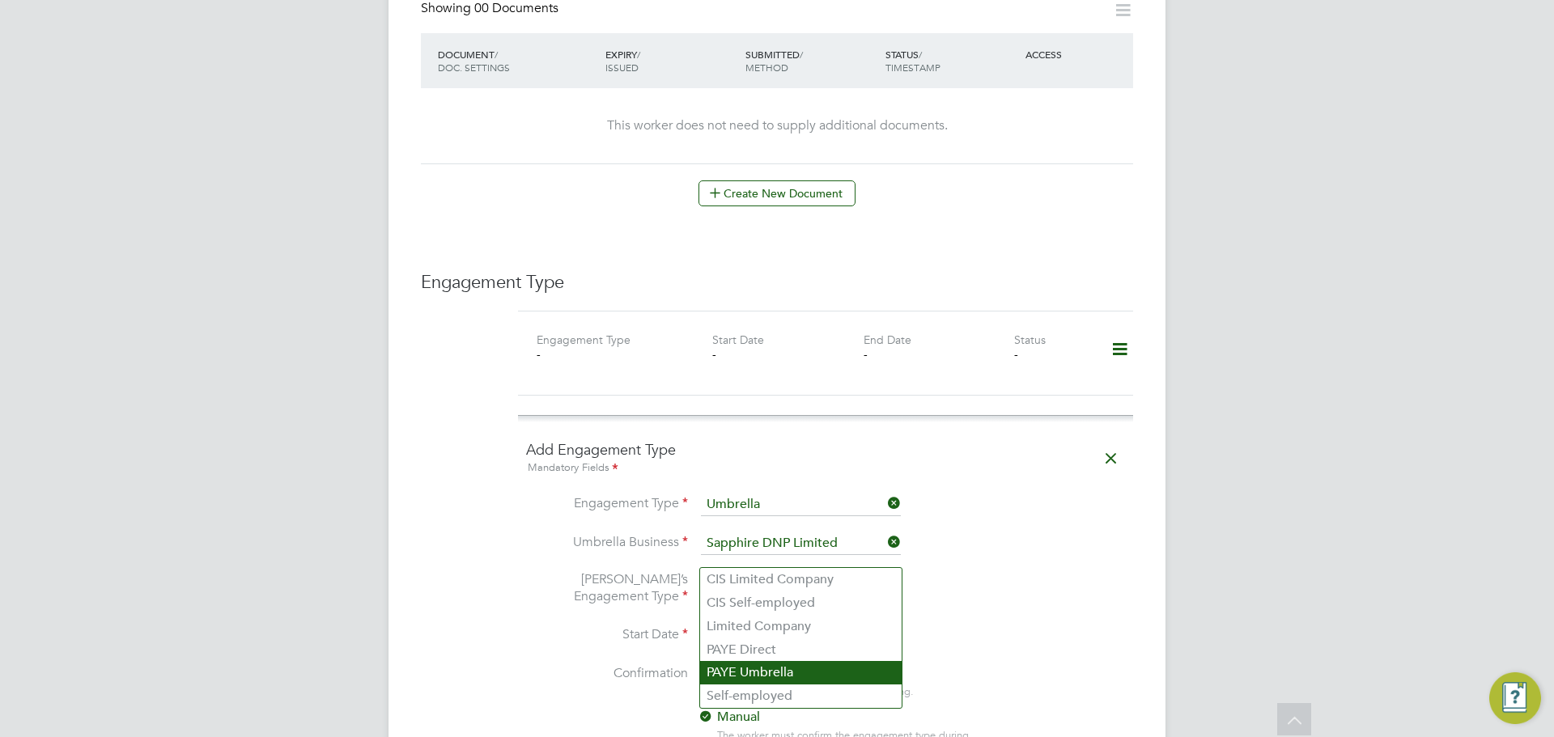
click at [749, 675] on li "PAYE Umbrella" at bounding box center [800, 672] width 201 height 23
type input "PAYE Umbrella"
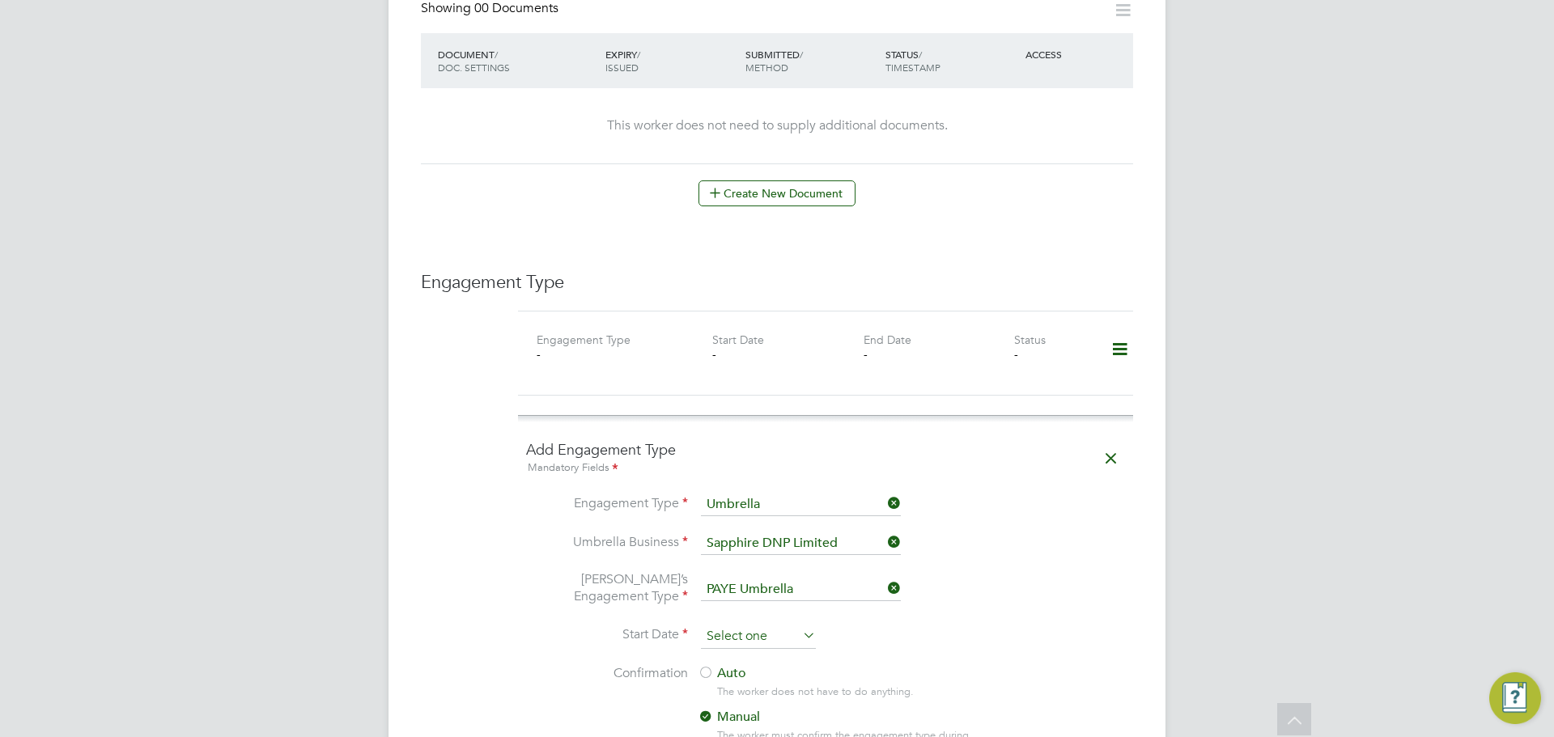
click at [749, 625] on input at bounding box center [758, 637] width 115 height 24
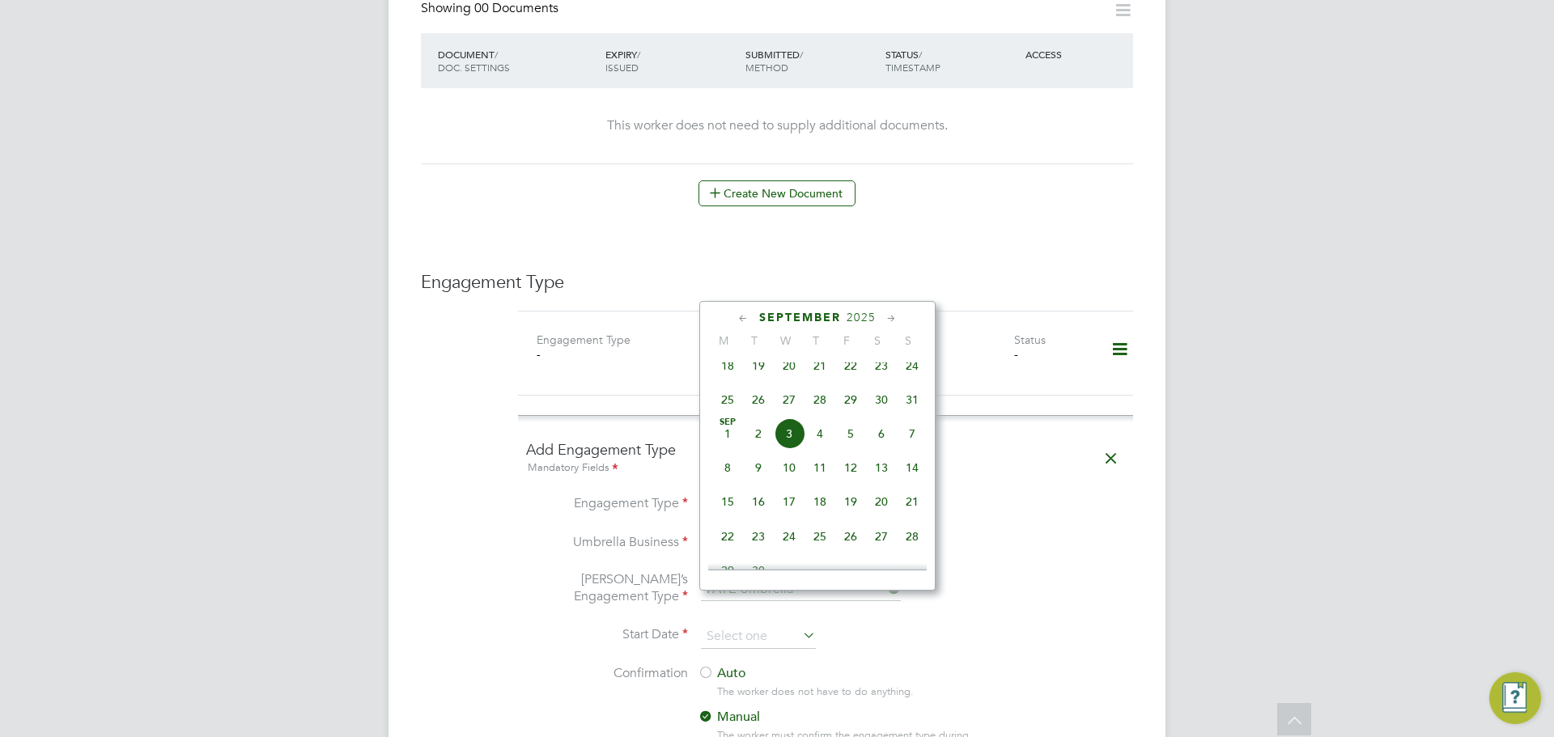
click at [728, 413] on span "25" at bounding box center [727, 399] width 31 height 31
type input "[DATE]"
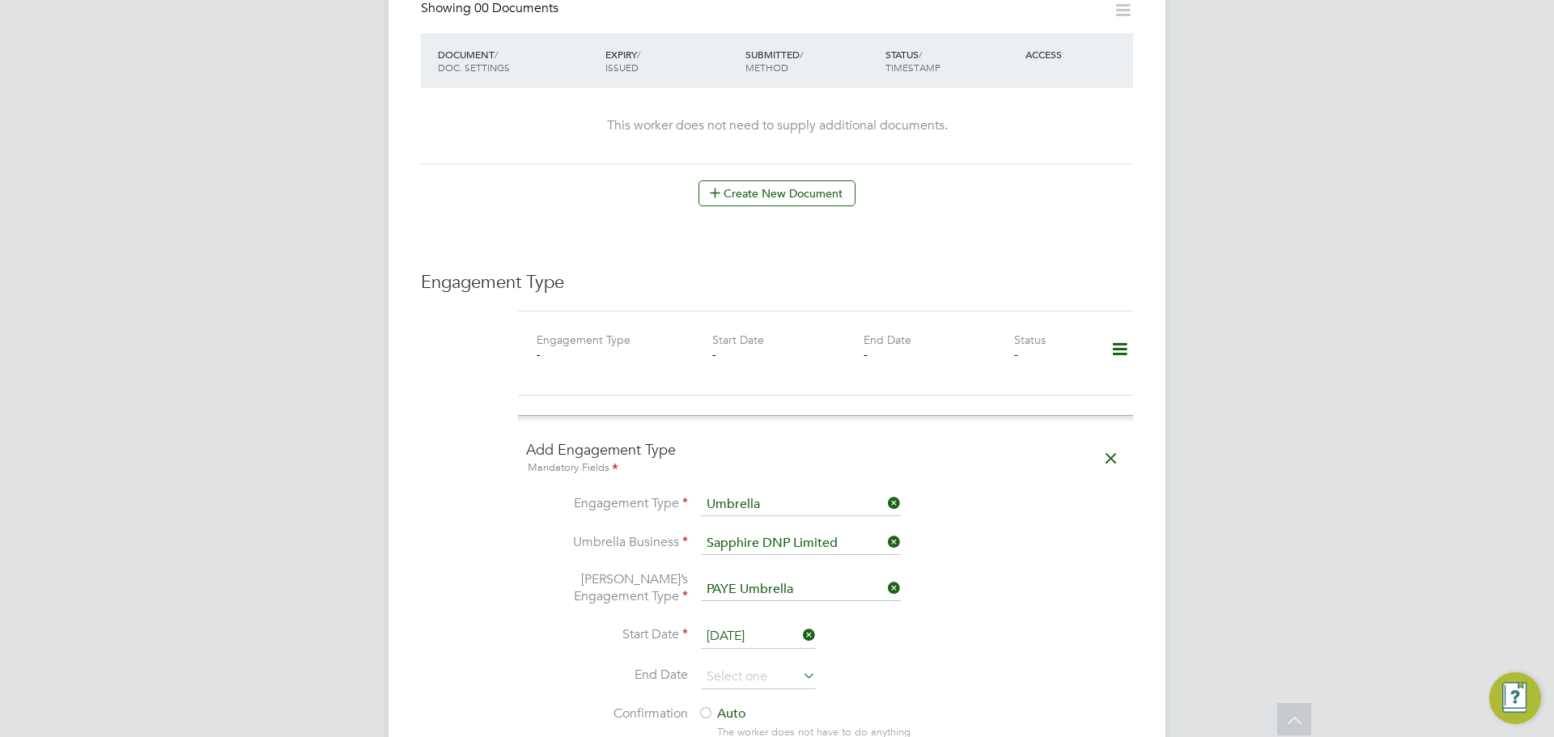
click at [1060, 625] on li "Start Date 25 Aug 2025" at bounding box center [825, 645] width 599 height 40
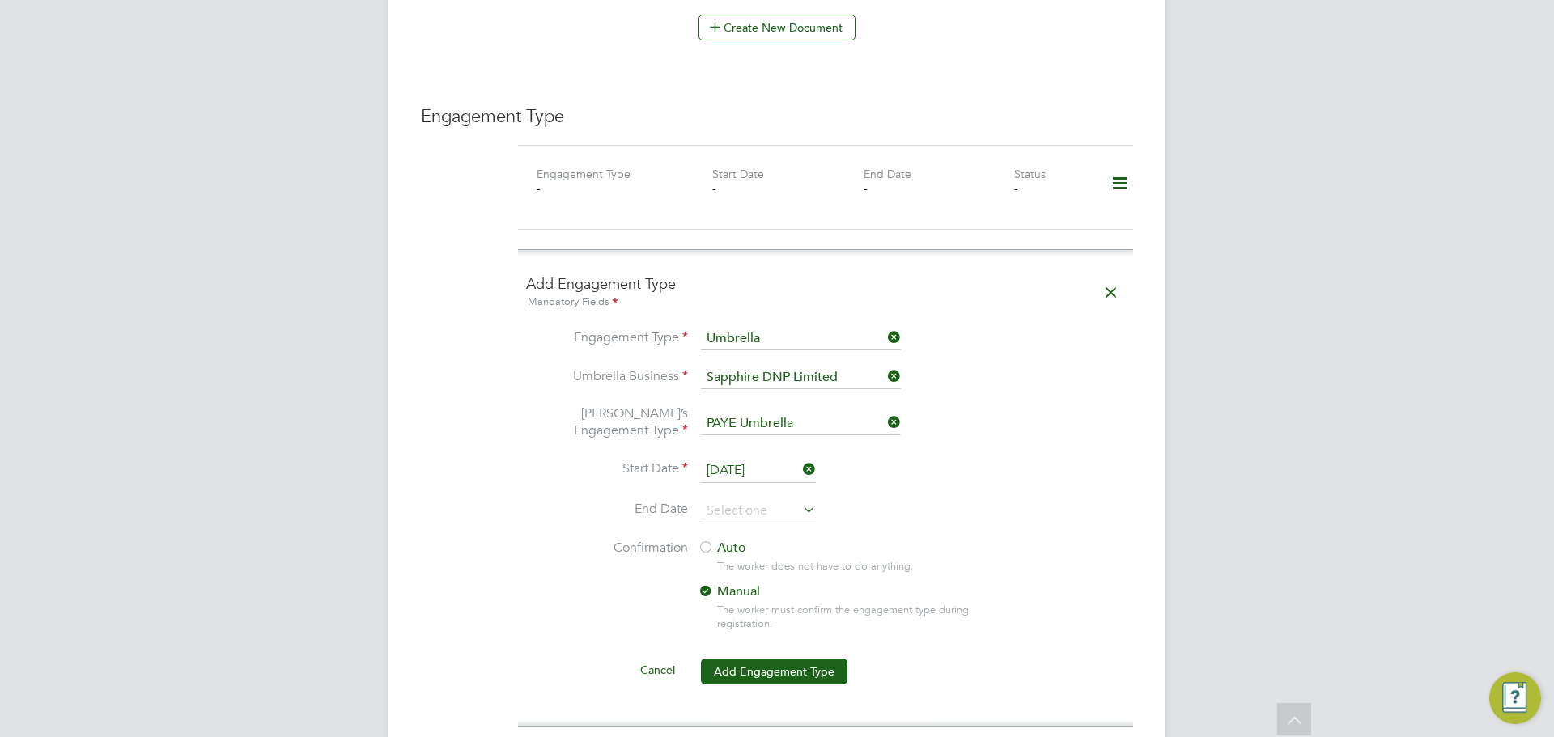
scroll to position [1133, 0]
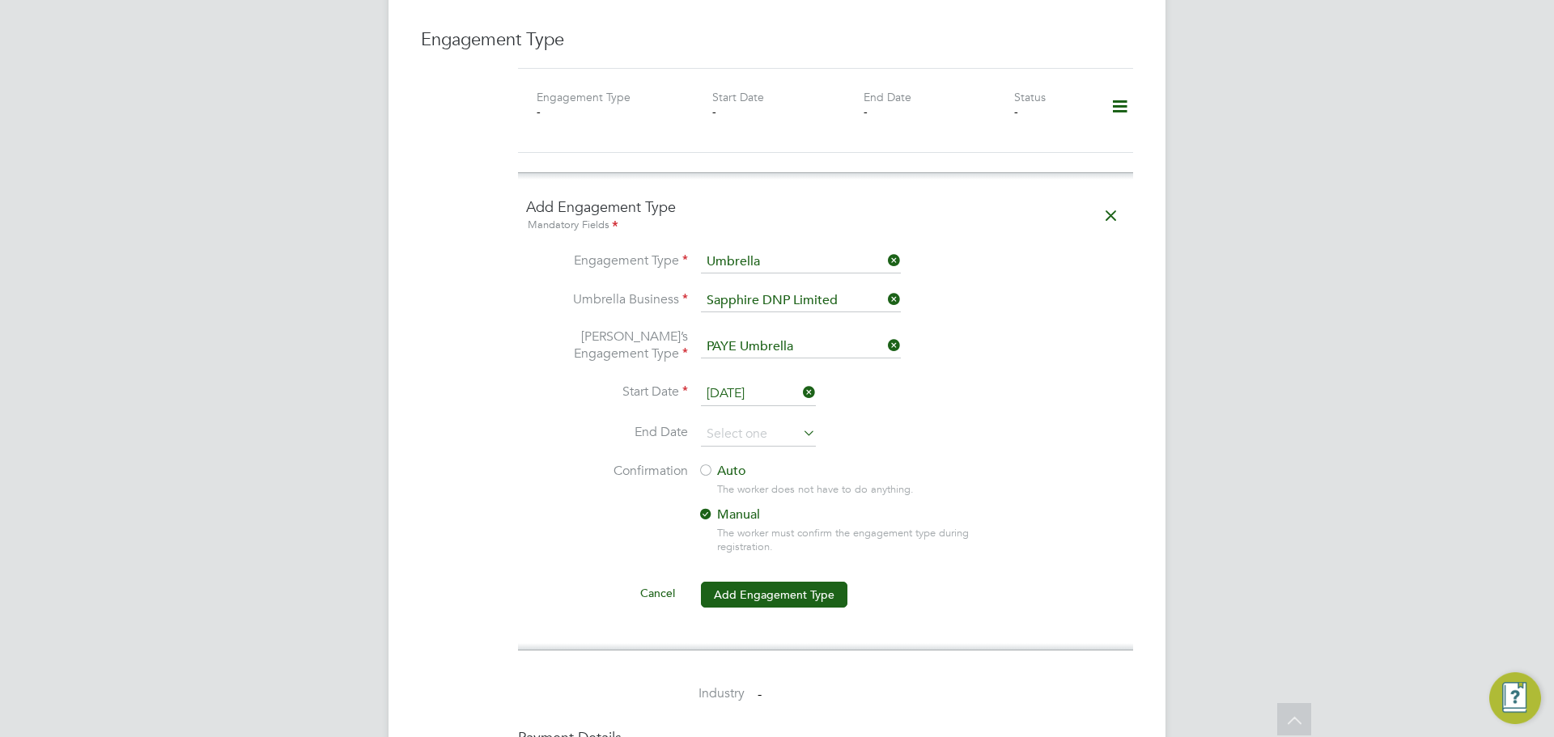
click at [704, 464] on div at bounding box center [705, 472] width 16 height 16
click at [829, 582] on button "Add Engagement Type" at bounding box center [774, 595] width 146 height 26
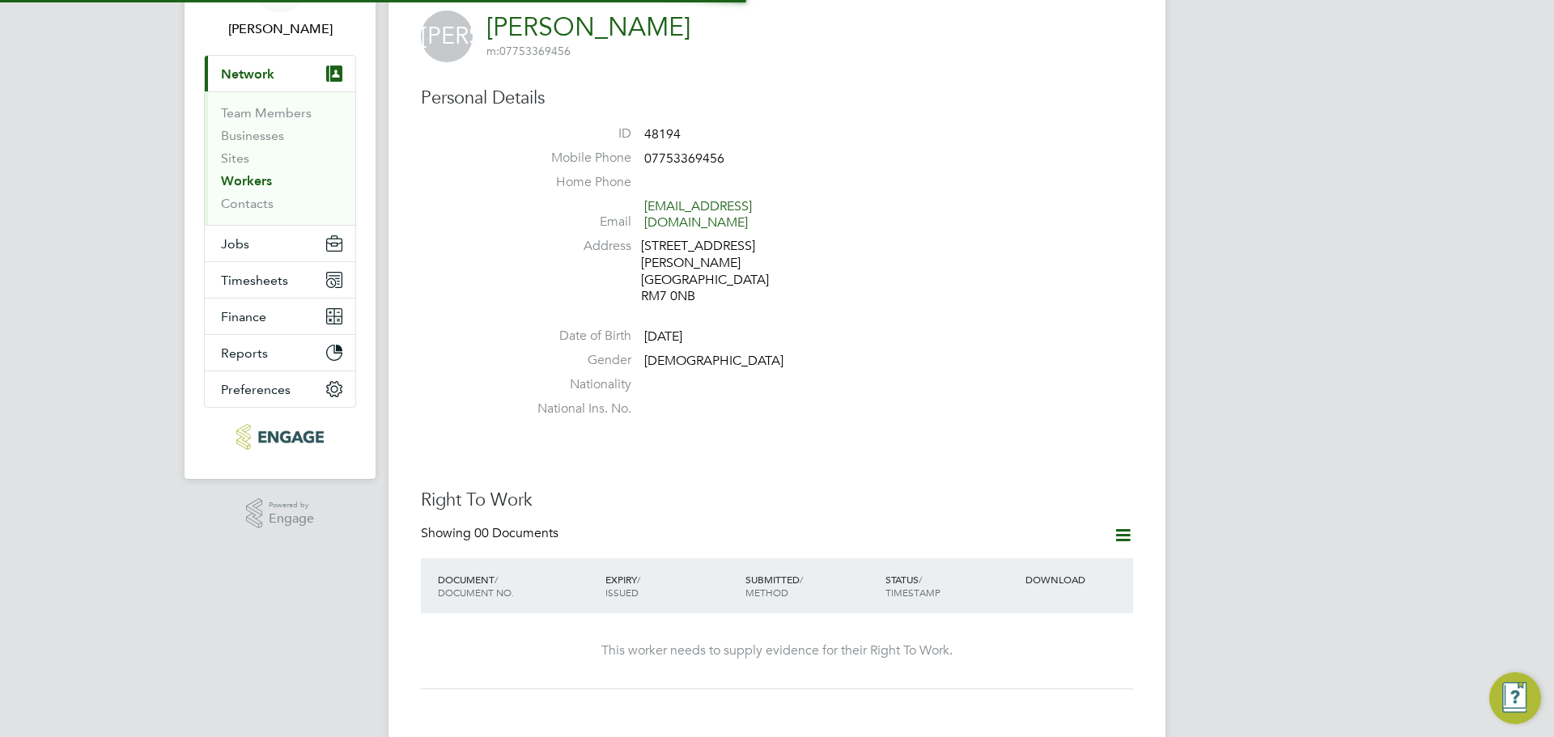
scroll to position [243, 0]
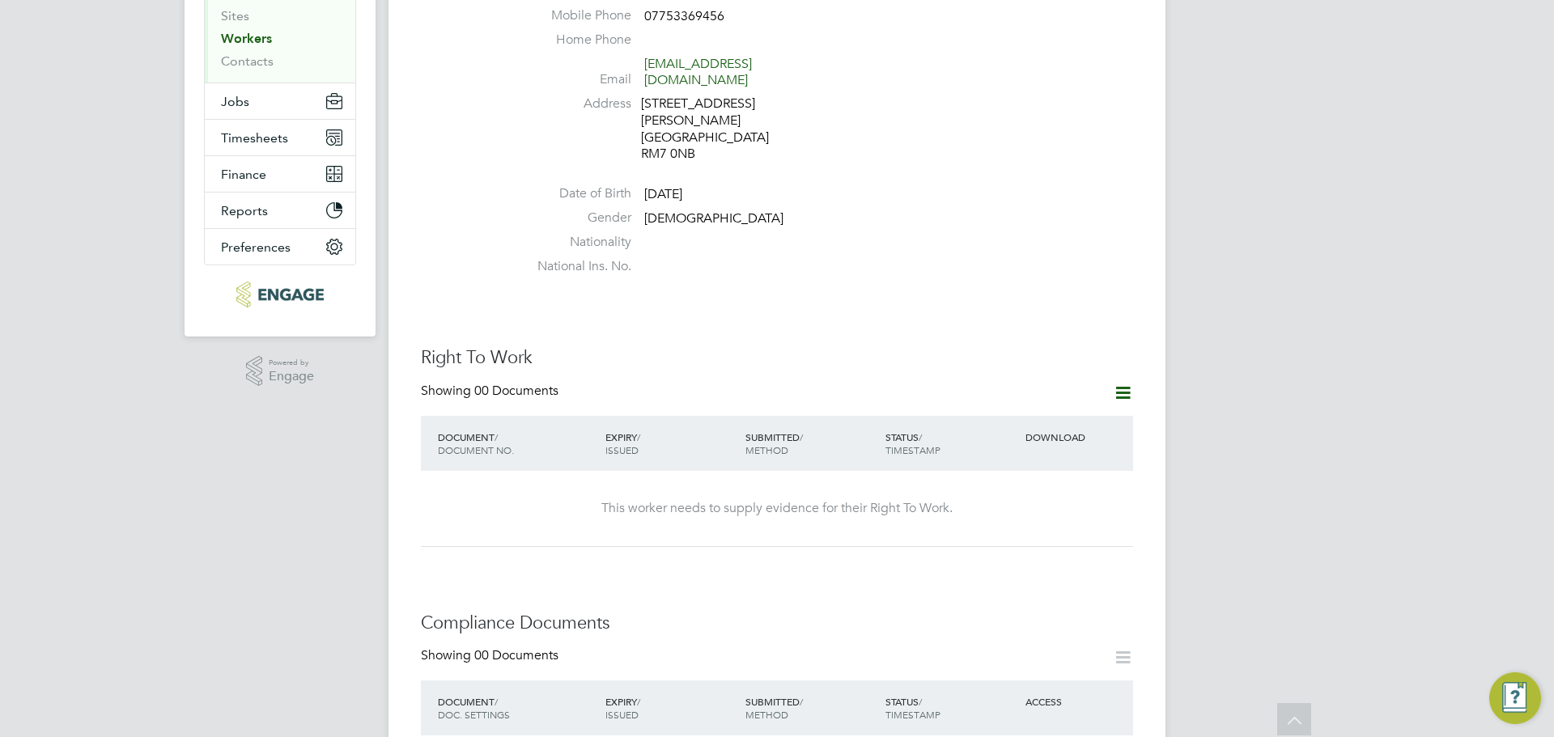
click at [1123, 383] on icon at bounding box center [1123, 393] width 20 height 20
click at [1013, 399] on li "Add Right To Work Document" at bounding box center [1032, 399] width 195 height 23
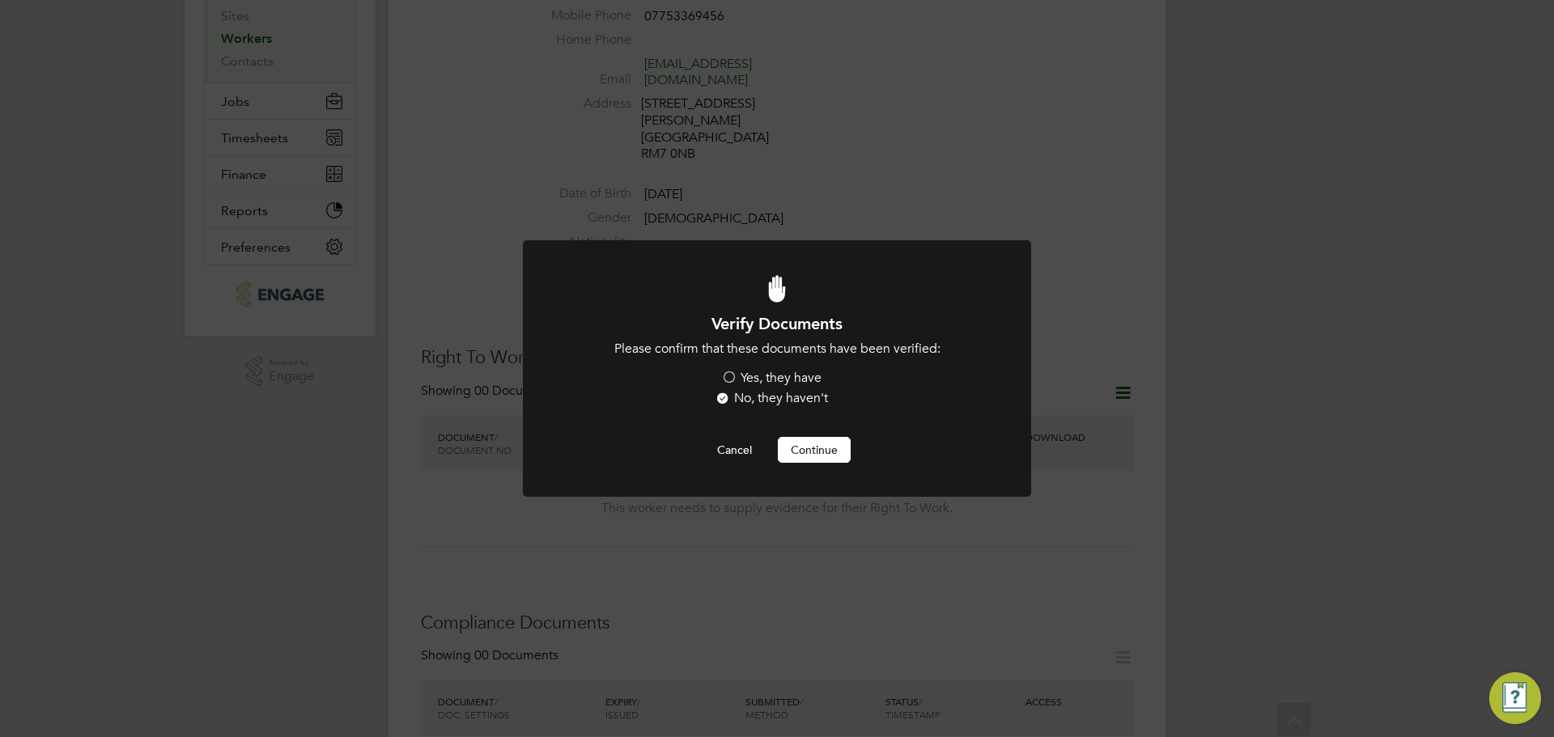
click at [729, 372] on label "Yes, they have" at bounding box center [771, 378] width 100 height 17
click at [0, 0] on input "Yes, they have" at bounding box center [0, 0] width 0 height 0
click at [817, 446] on button "Continue" at bounding box center [814, 450] width 73 height 26
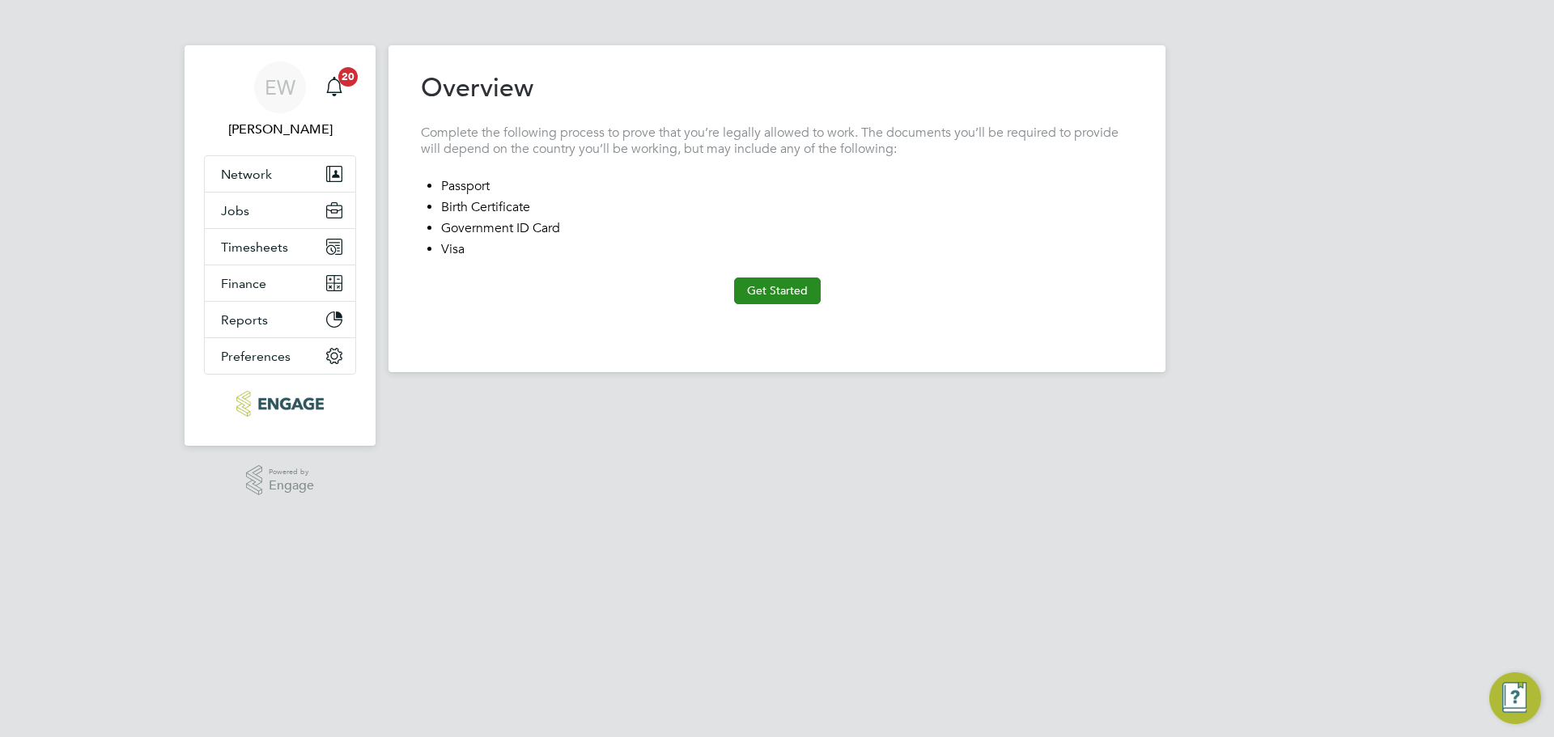
click at [788, 290] on button "Get Started" at bounding box center [777, 291] width 87 height 26
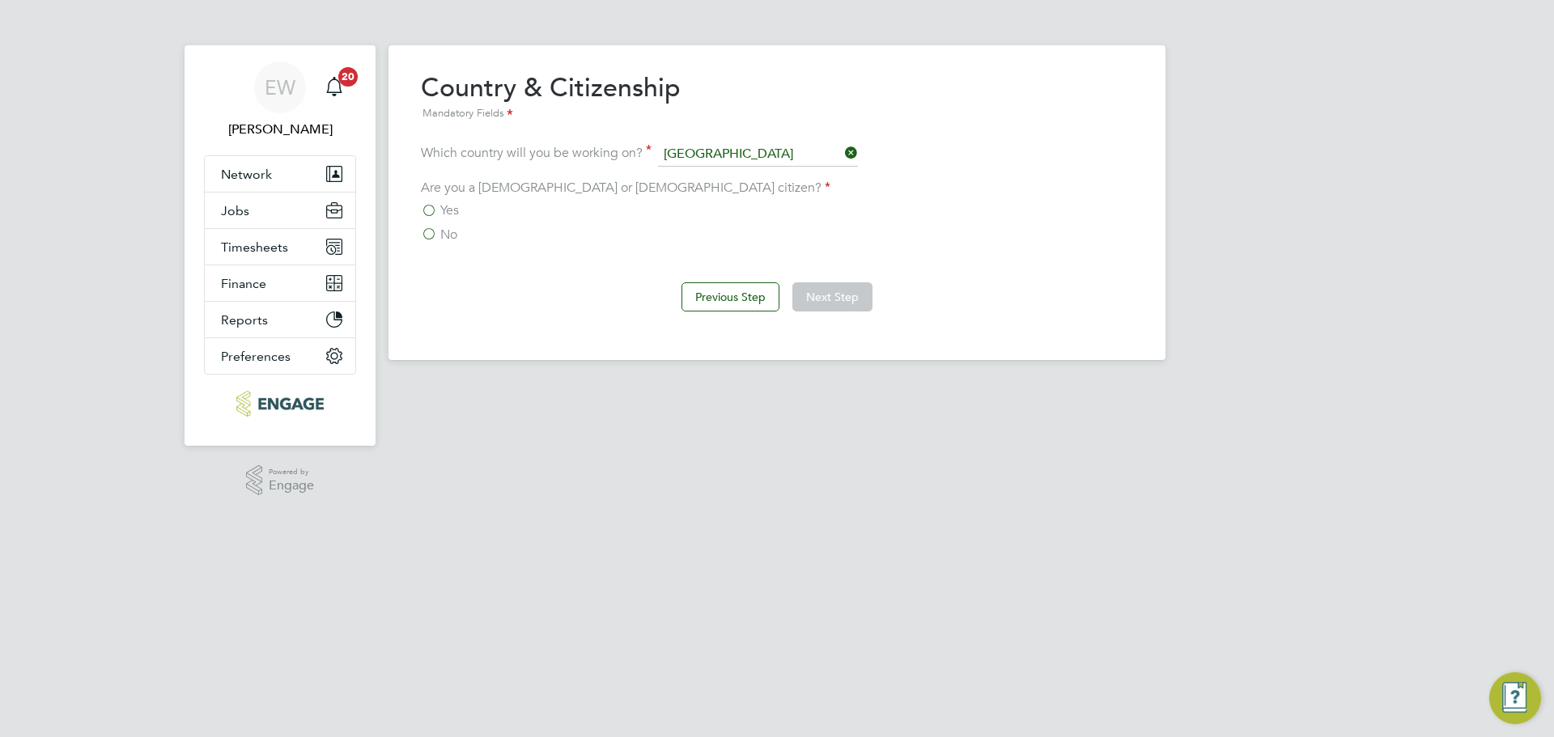
click at [428, 209] on label "Yes" at bounding box center [440, 210] width 38 height 16
click at [0, 0] on input "Yes" at bounding box center [0, 0] width 0 height 0
click at [837, 290] on button "Next Step" at bounding box center [832, 296] width 80 height 29
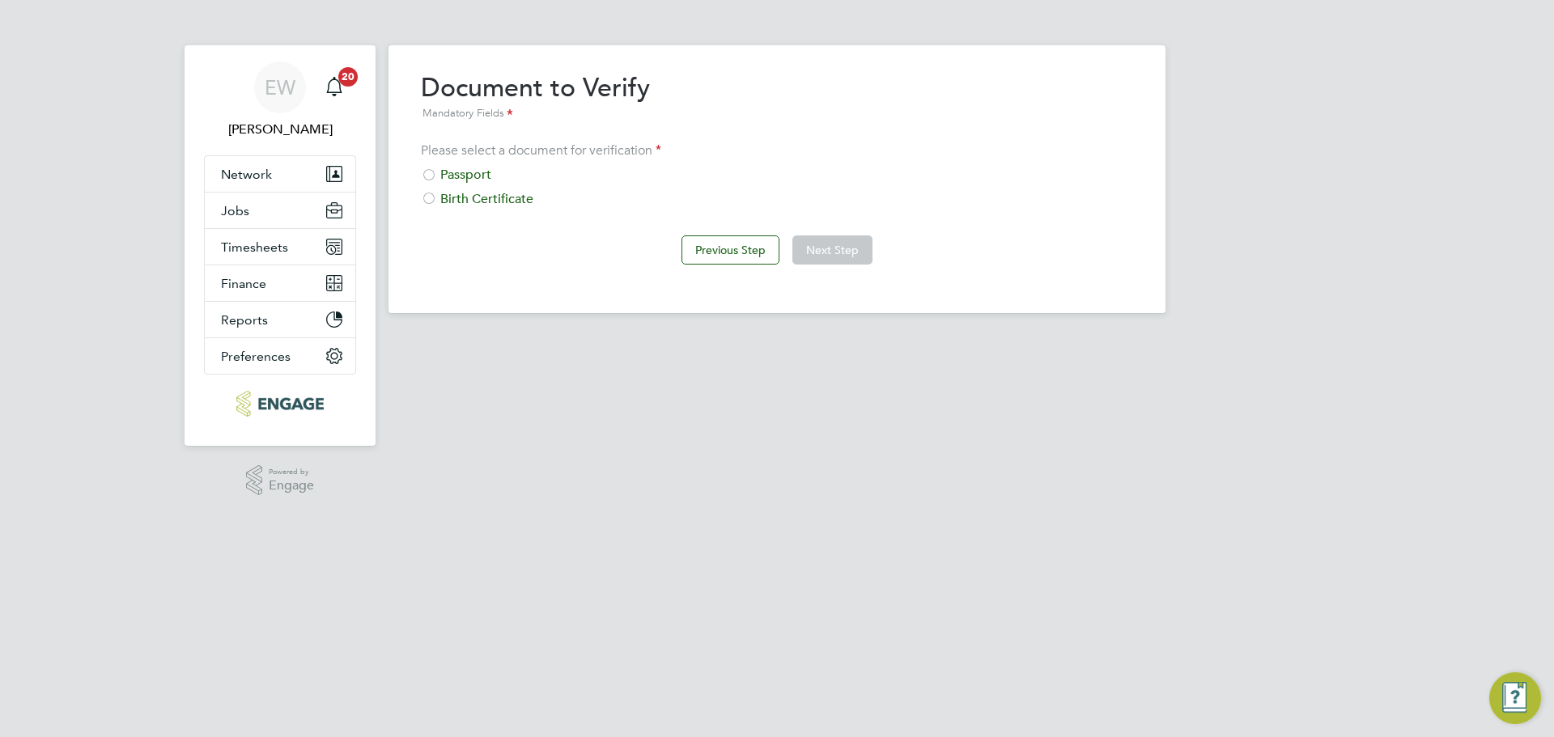
click at [430, 176] on div at bounding box center [429, 176] width 16 height 16
click at [833, 240] on button "Next Step" at bounding box center [832, 249] width 80 height 29
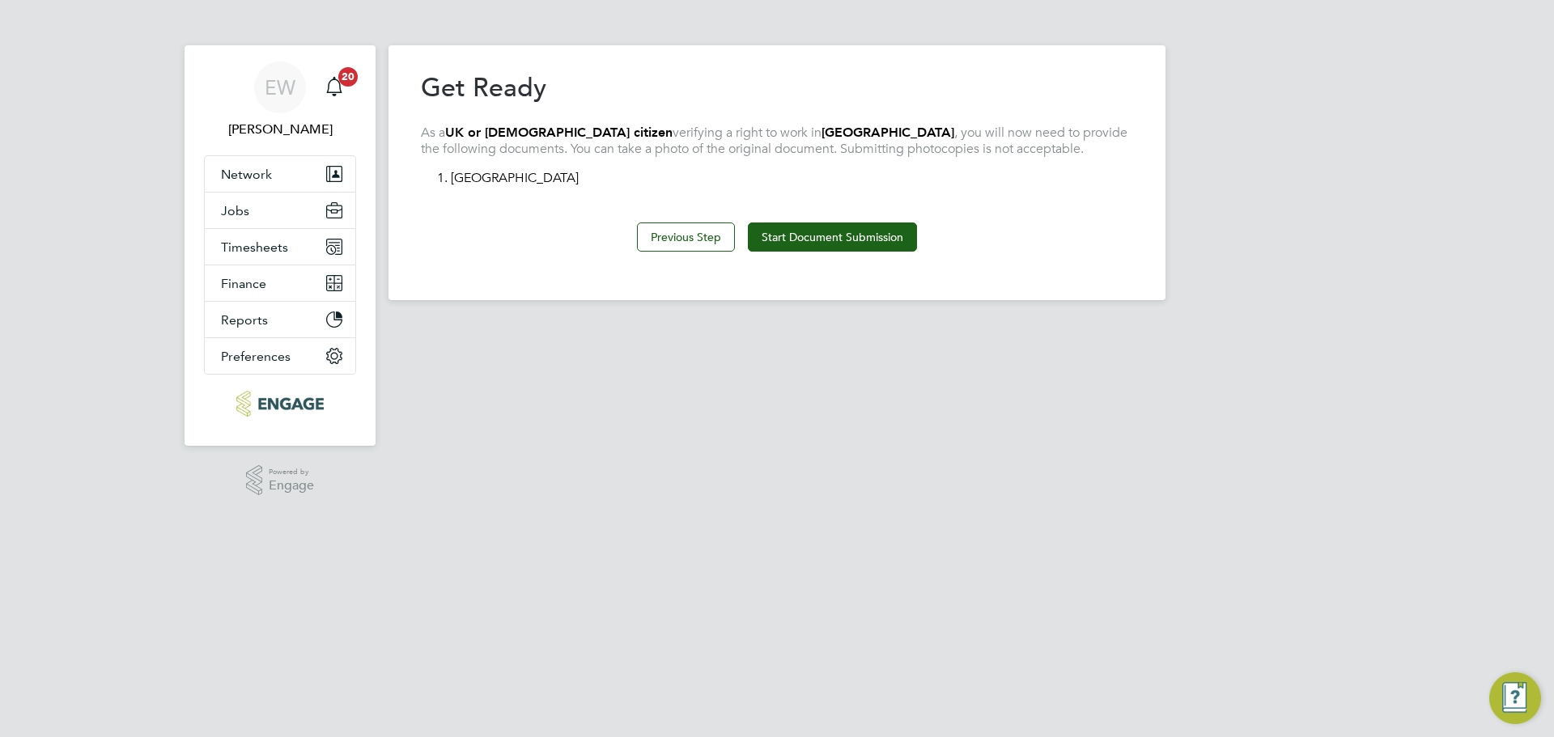
click at [833, 241] on button "Start Document Submission" at bounding box center [832, 237] width 169 height 29
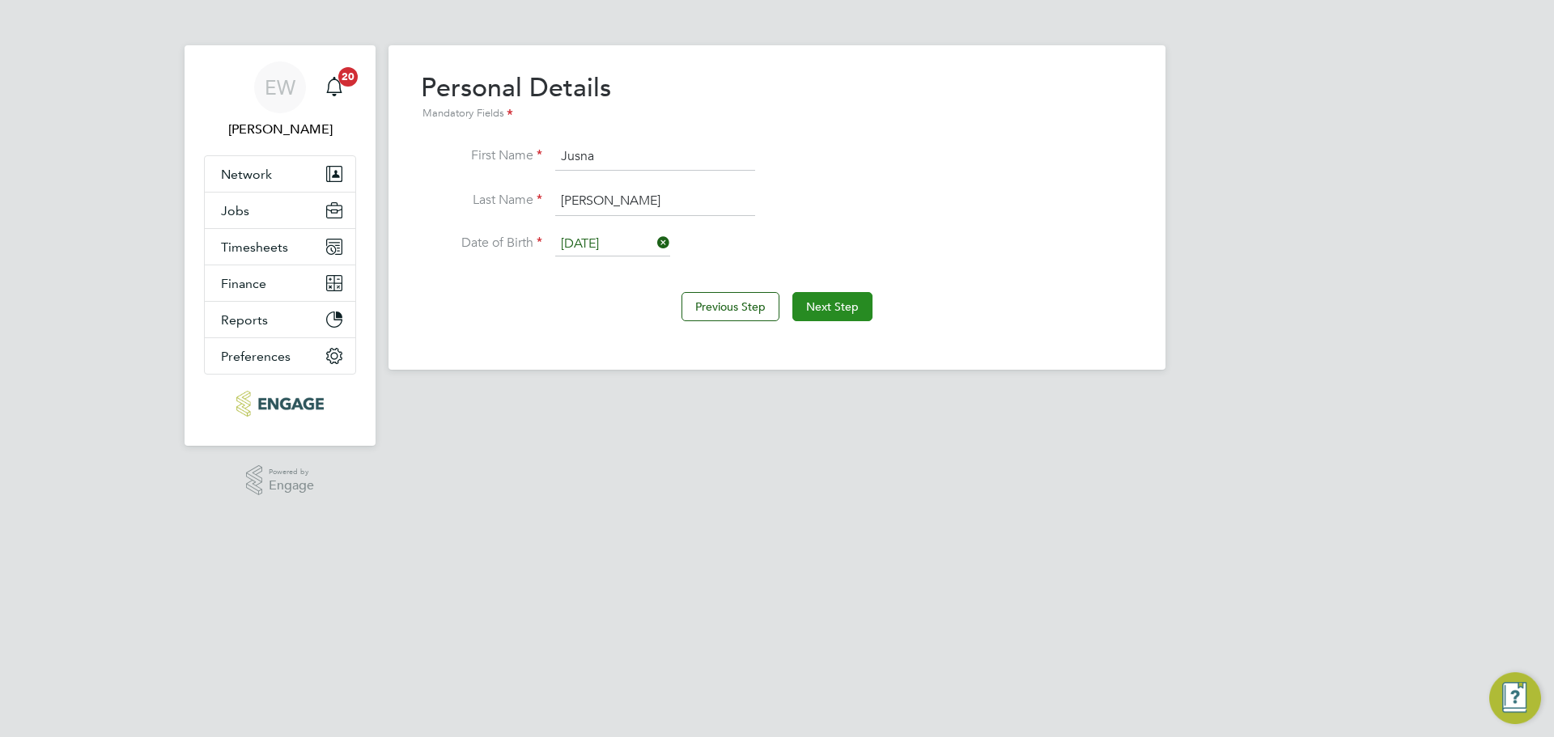
click at [857, 304] on button "Next Step" at bounding box center [832, 306] width 80 height 29
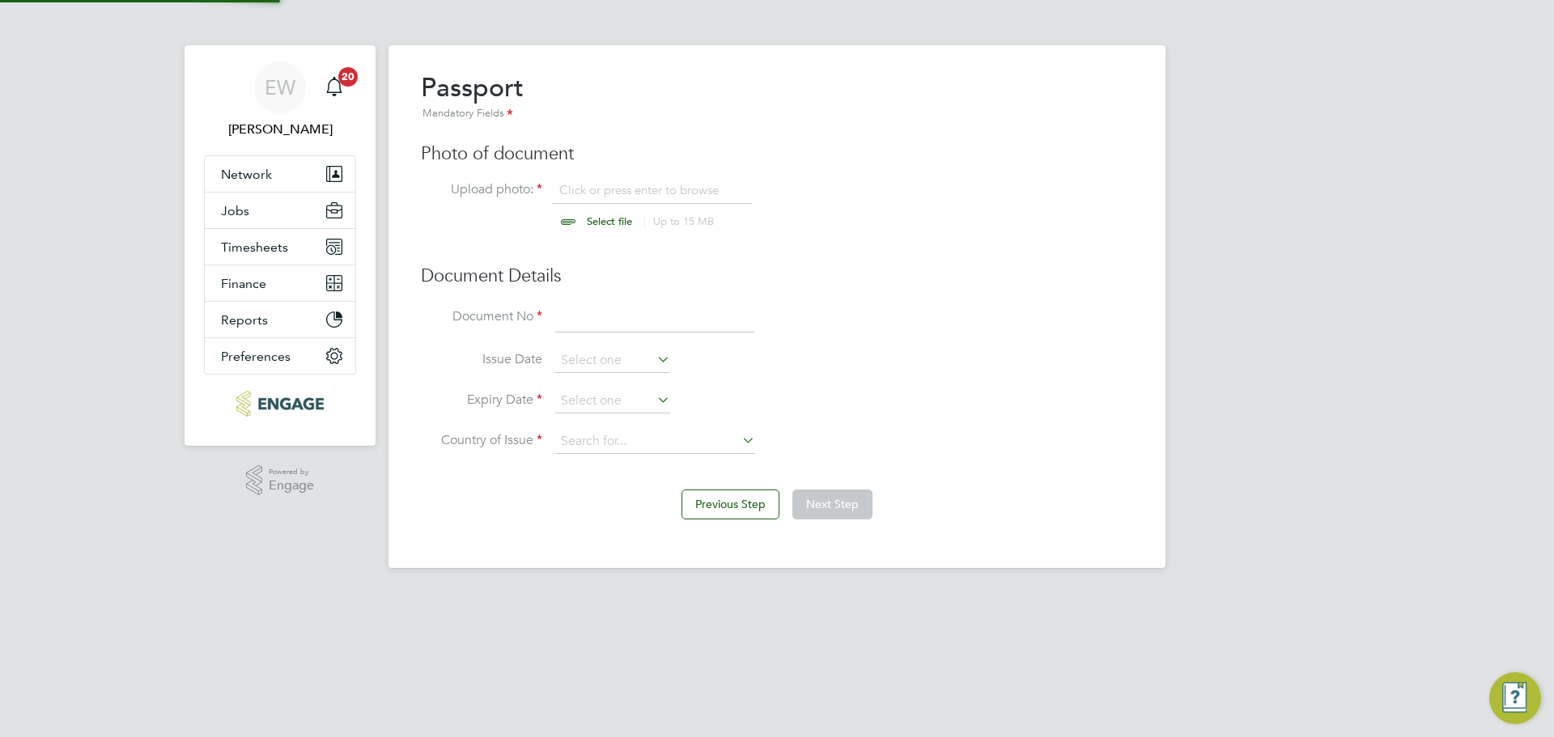
scroll to position [22, 201]
click at [587, 217] on input "file" at bounding box center [625, 206] width 254 height 49
type input "C:\fakepath\British passport.jpeg"
click at [587, 324] on input at bounding box center [655, 318] width 200 height 29
type input "562976616"
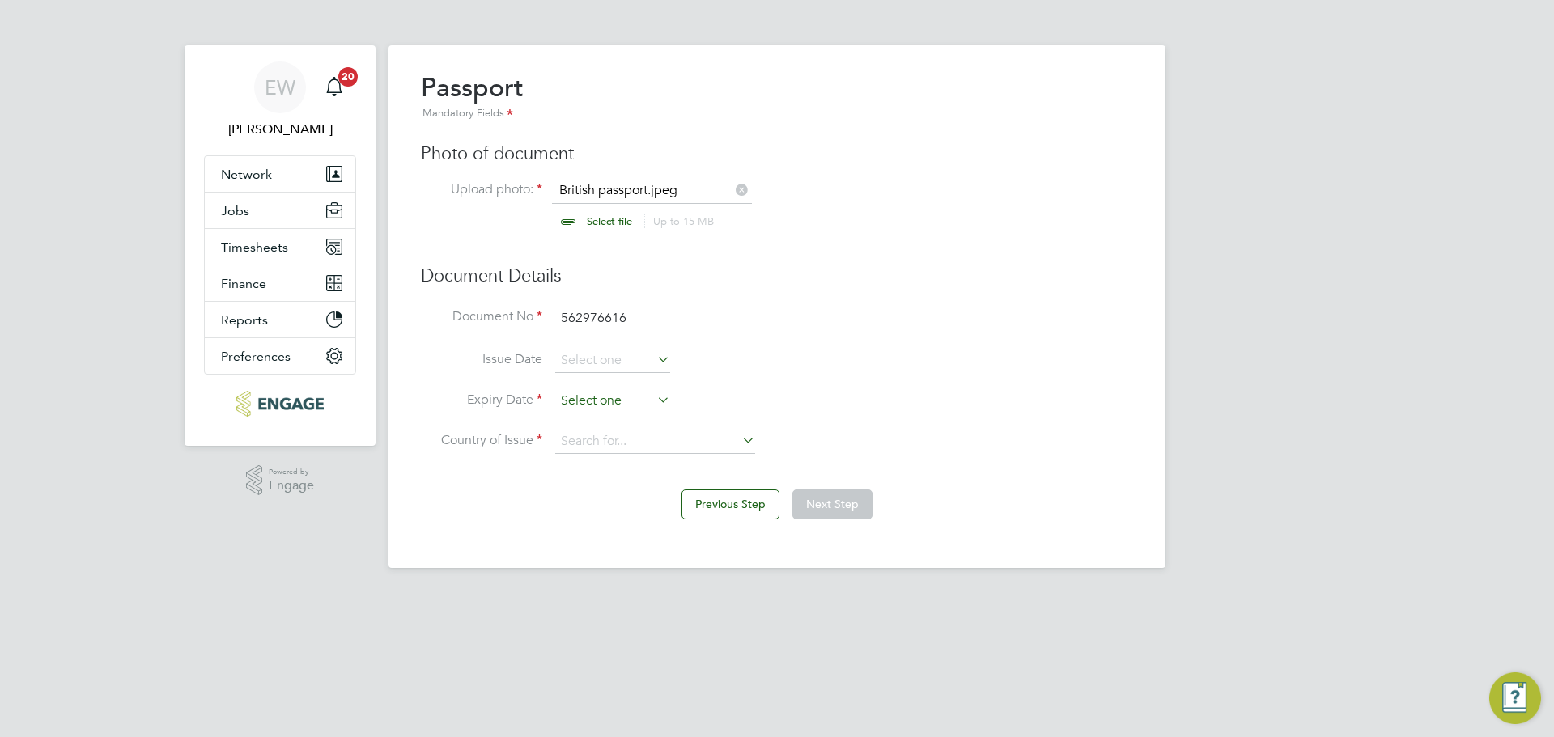
click at [610, 393] on input at bounding box center [612, 401] width 115 height 24
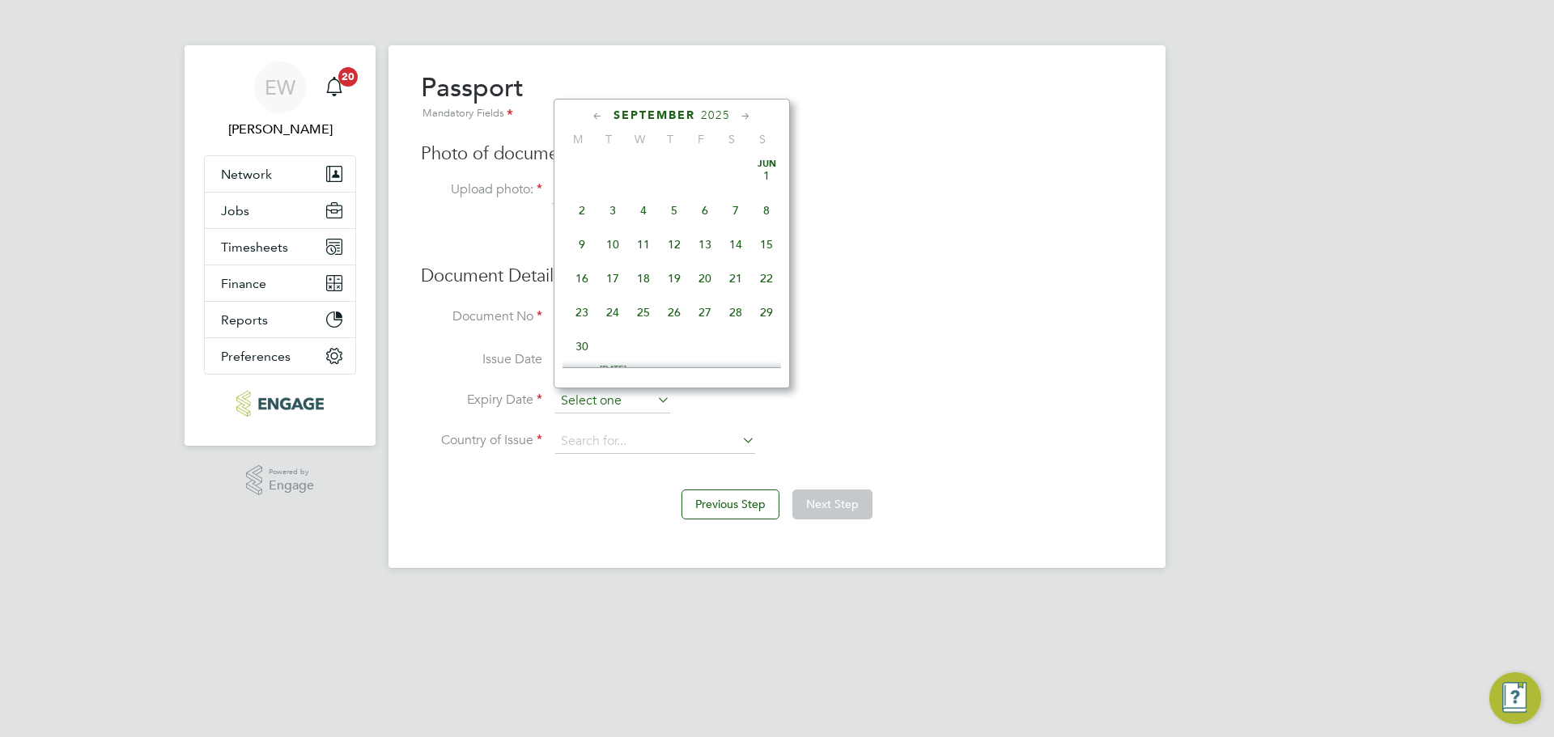
scroll to position [490, 0]
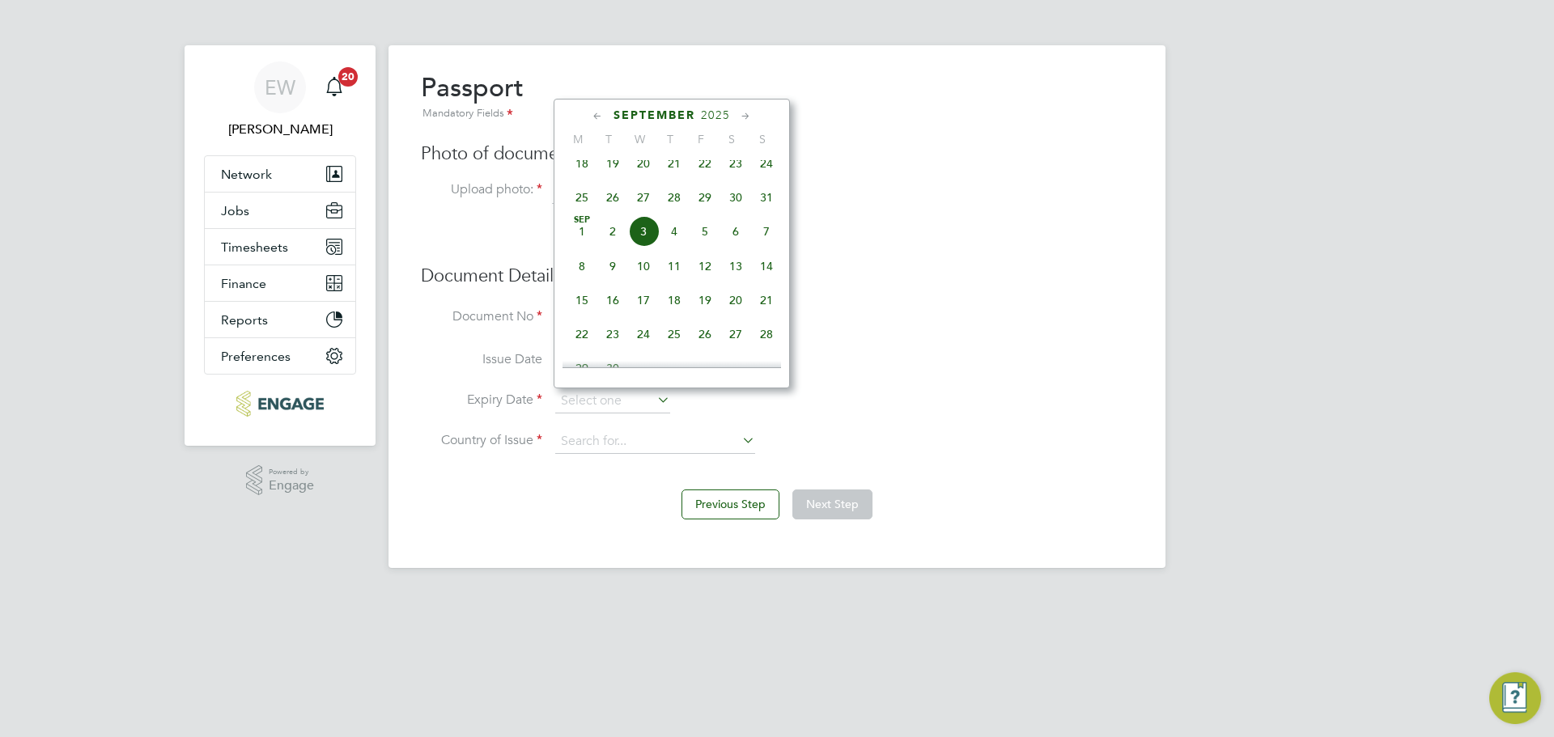
click at [719, 115] on span "2025" at bounding box center [715, 115] width 29 height 14
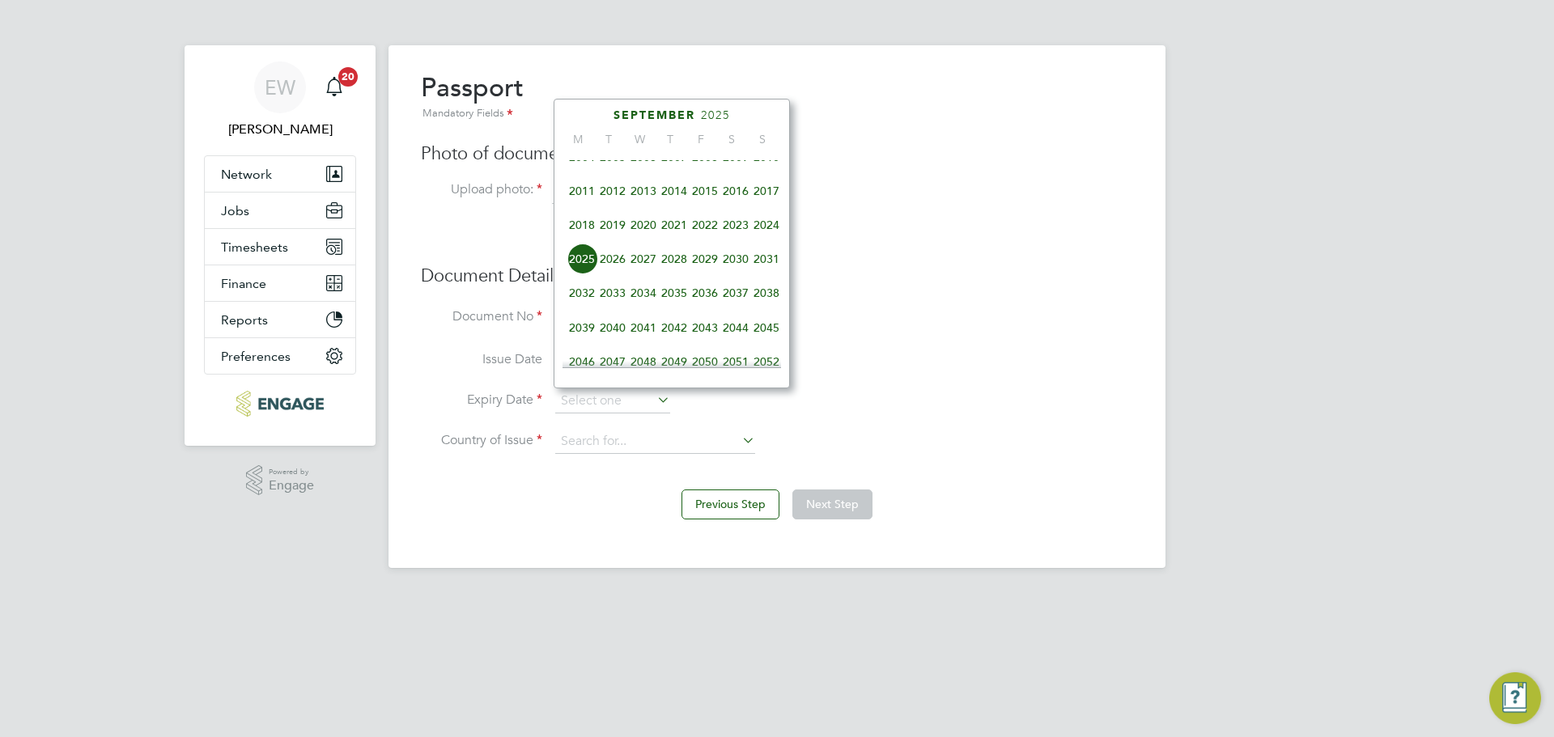
click at [701, 266] on span "2029" at bounding box center [704, 259] width 31 height 31
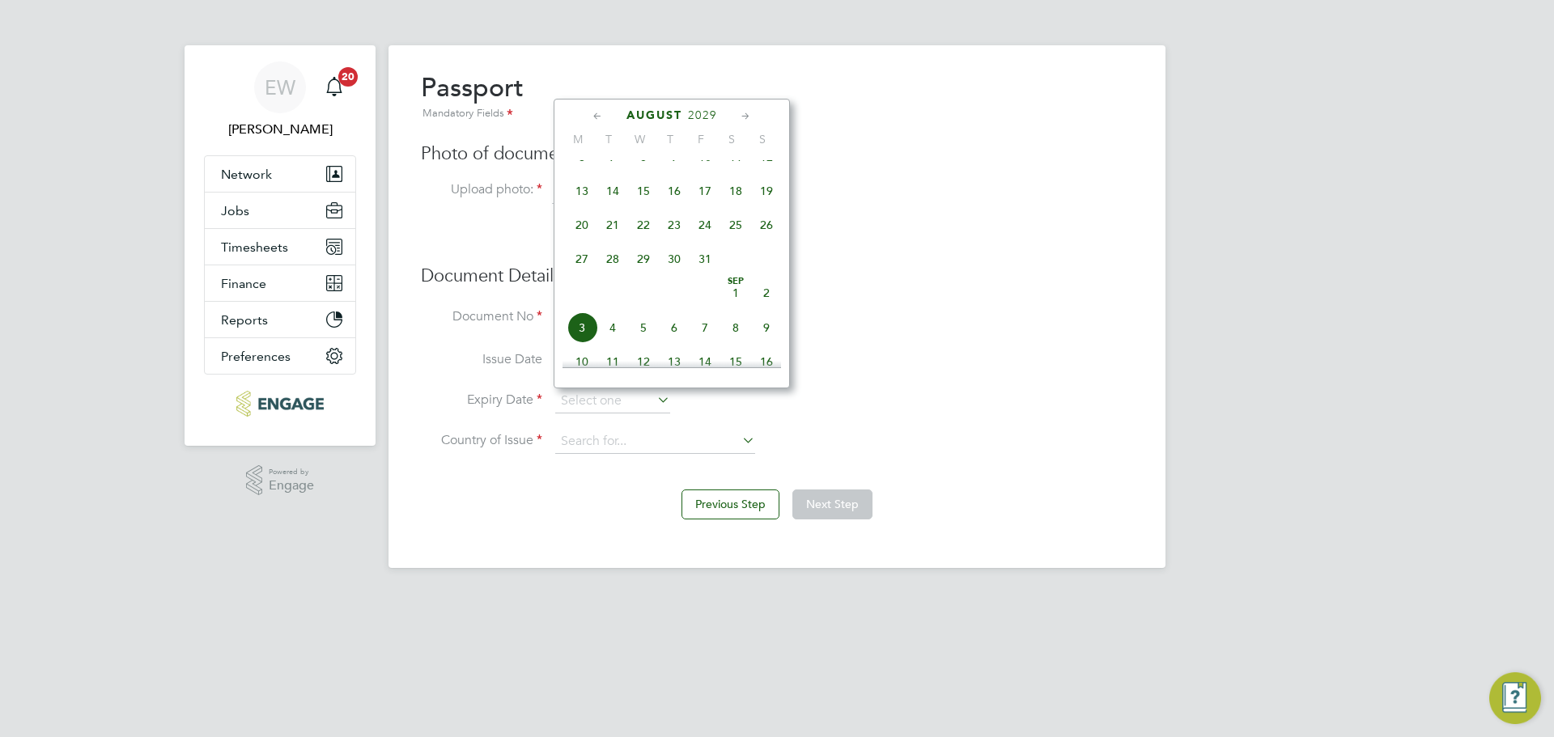
click at [644, 227] on span "22" at bounding box center [643, 225] width 31 height 31
type input "[DATE]"
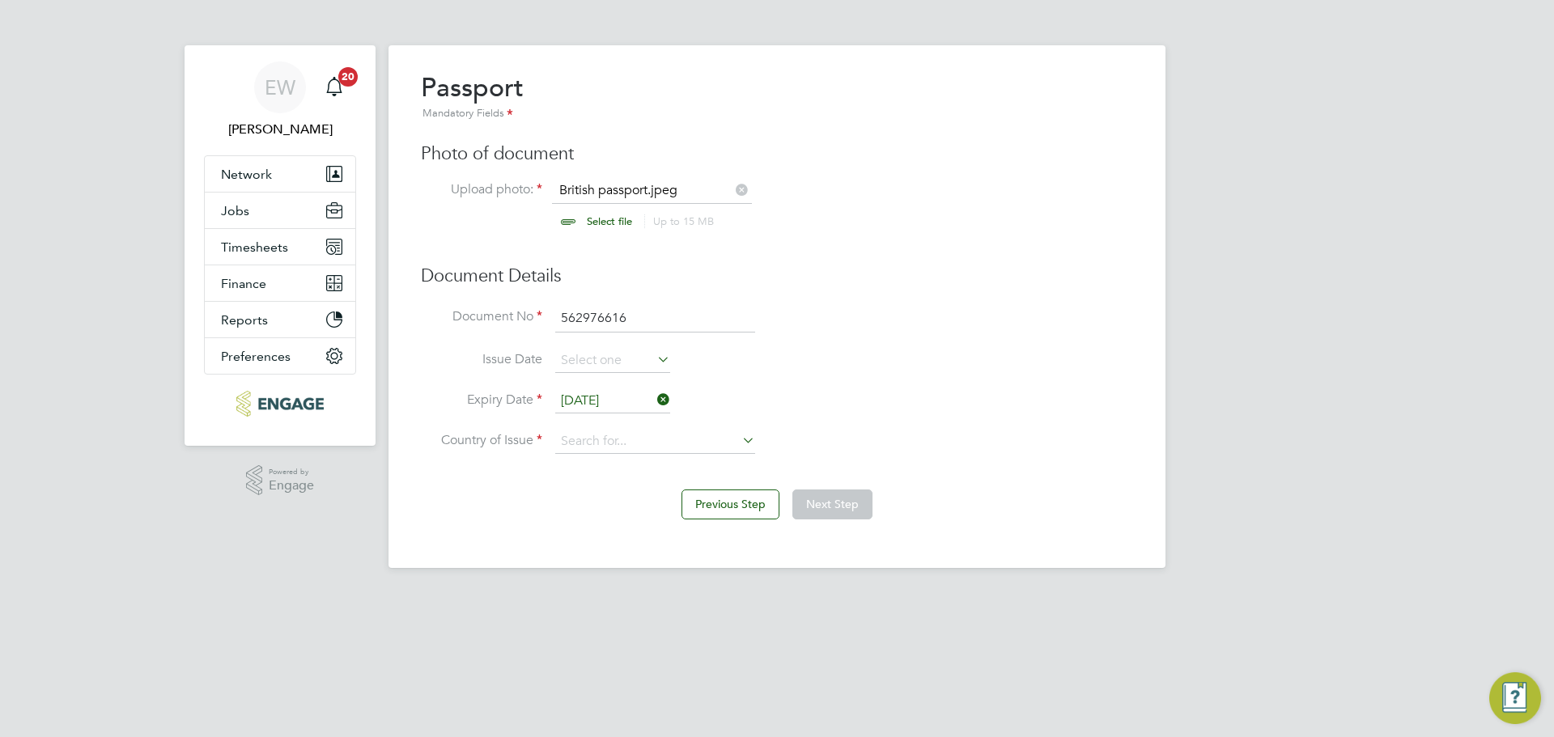
click at [627, 426] on li "Expiry Date [DATE]" at bounding box center [777, 409] width 712 height 40
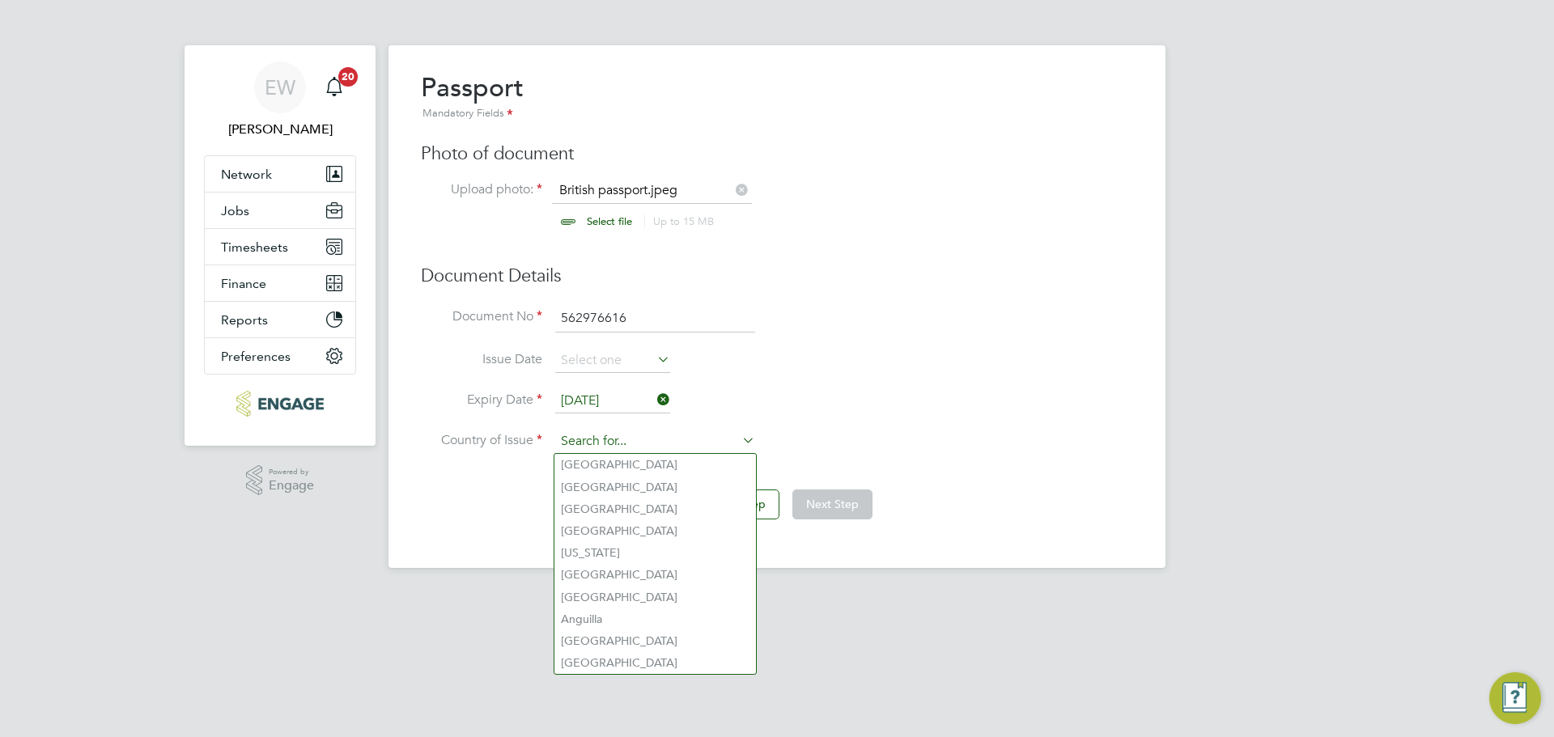
click at [617, 436] on input at bounding box center [655, 442] width 200 height 24
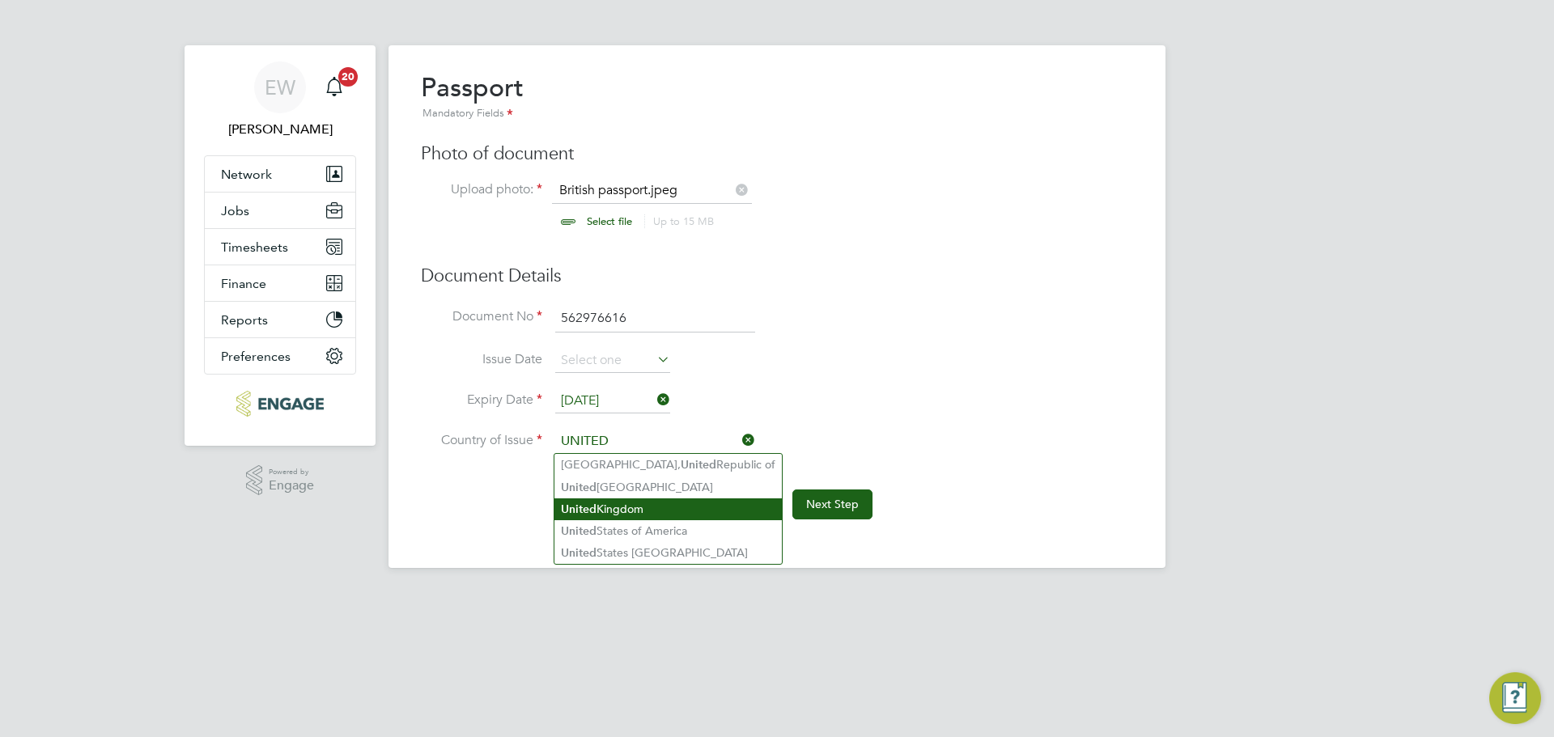
click at [646, 500] on li "[GEOGRAPHIC_DATA]" at bounding box center [667, 509] width 227 height 22
type input "[GEOGRAPHIC_DATA]"
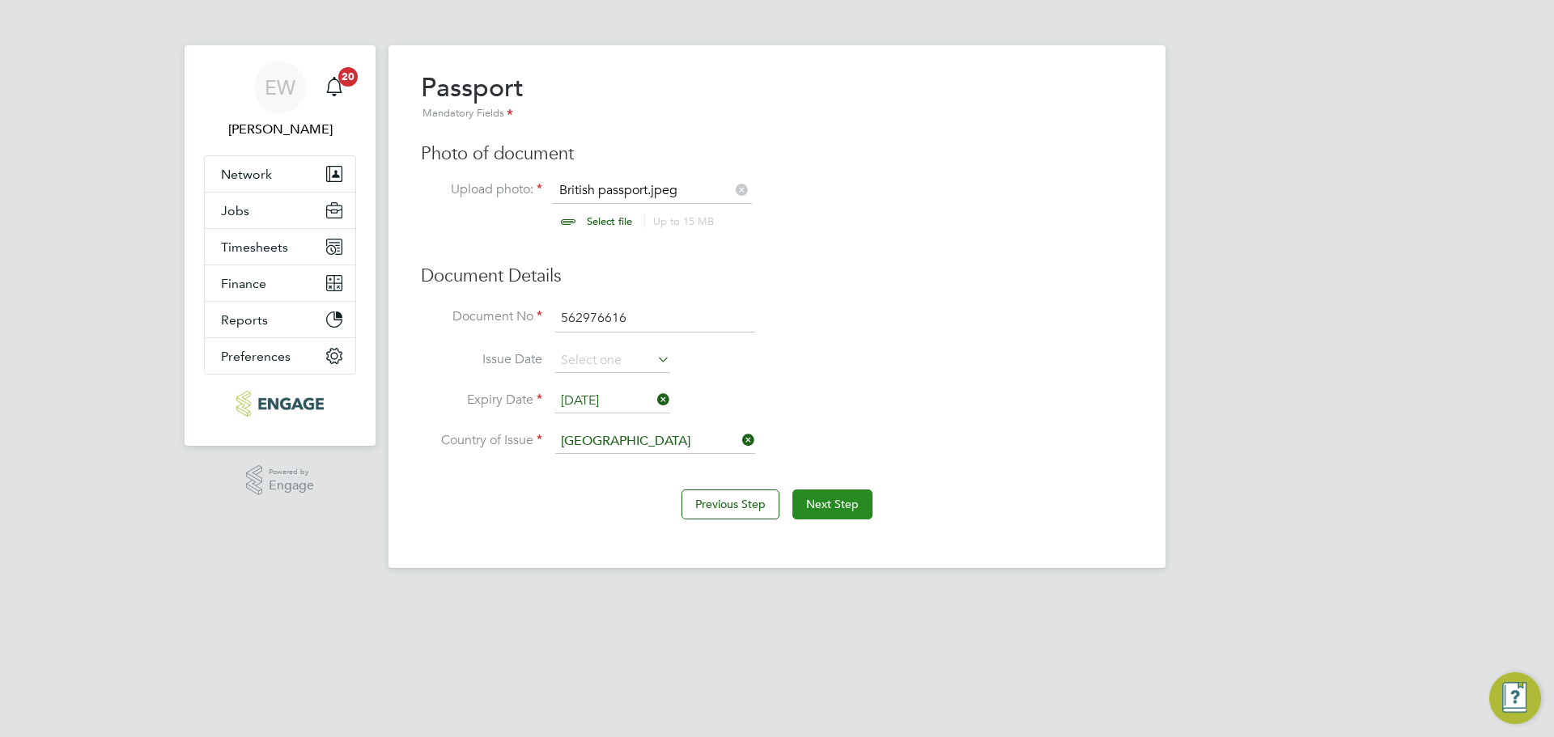
click at [842, 504] on button "Next Step" at bounding box center [832, 504] width 80 height 29
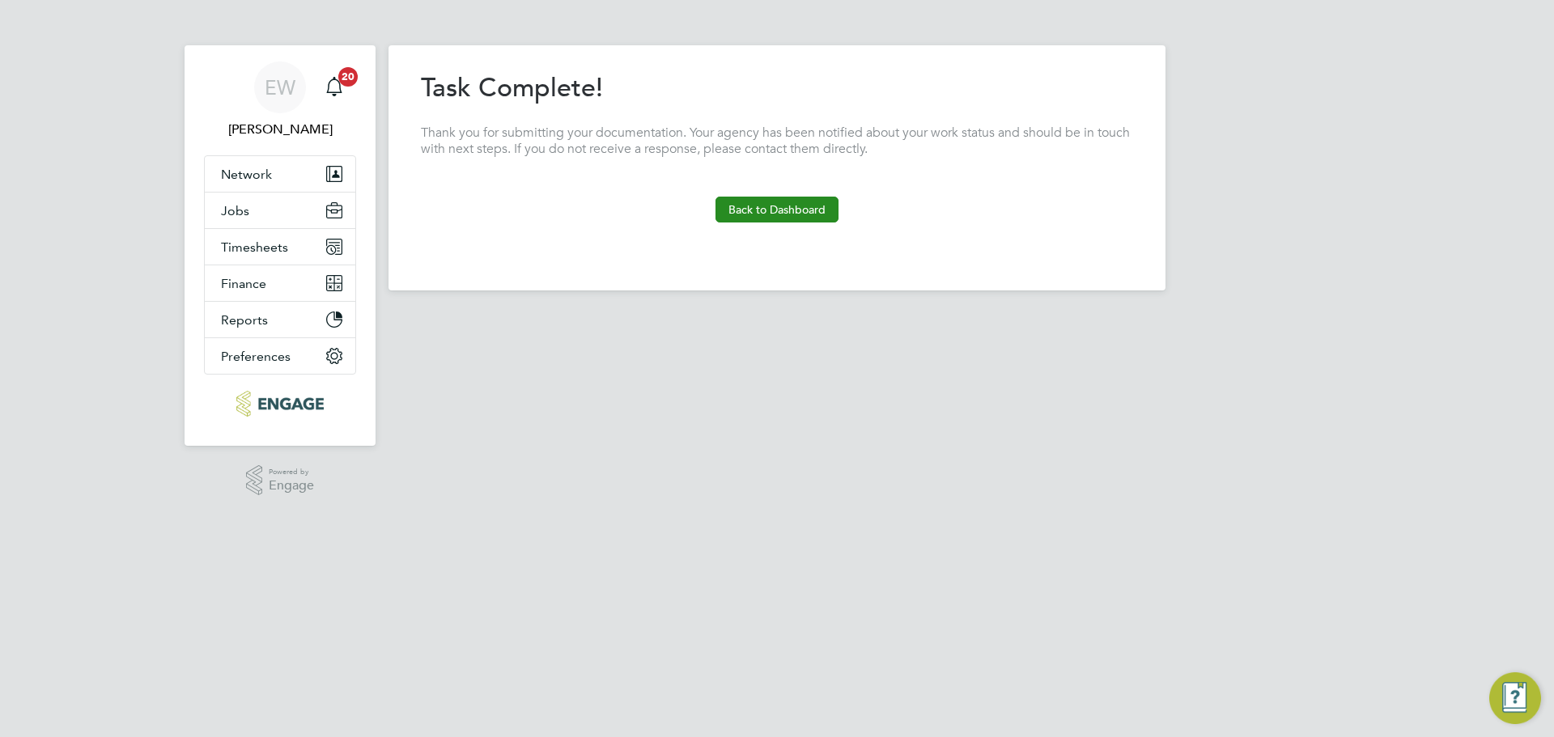
click at [803, 206] on button "Back to Dashboard" at bounding box center [776, 210] width 123 height 26
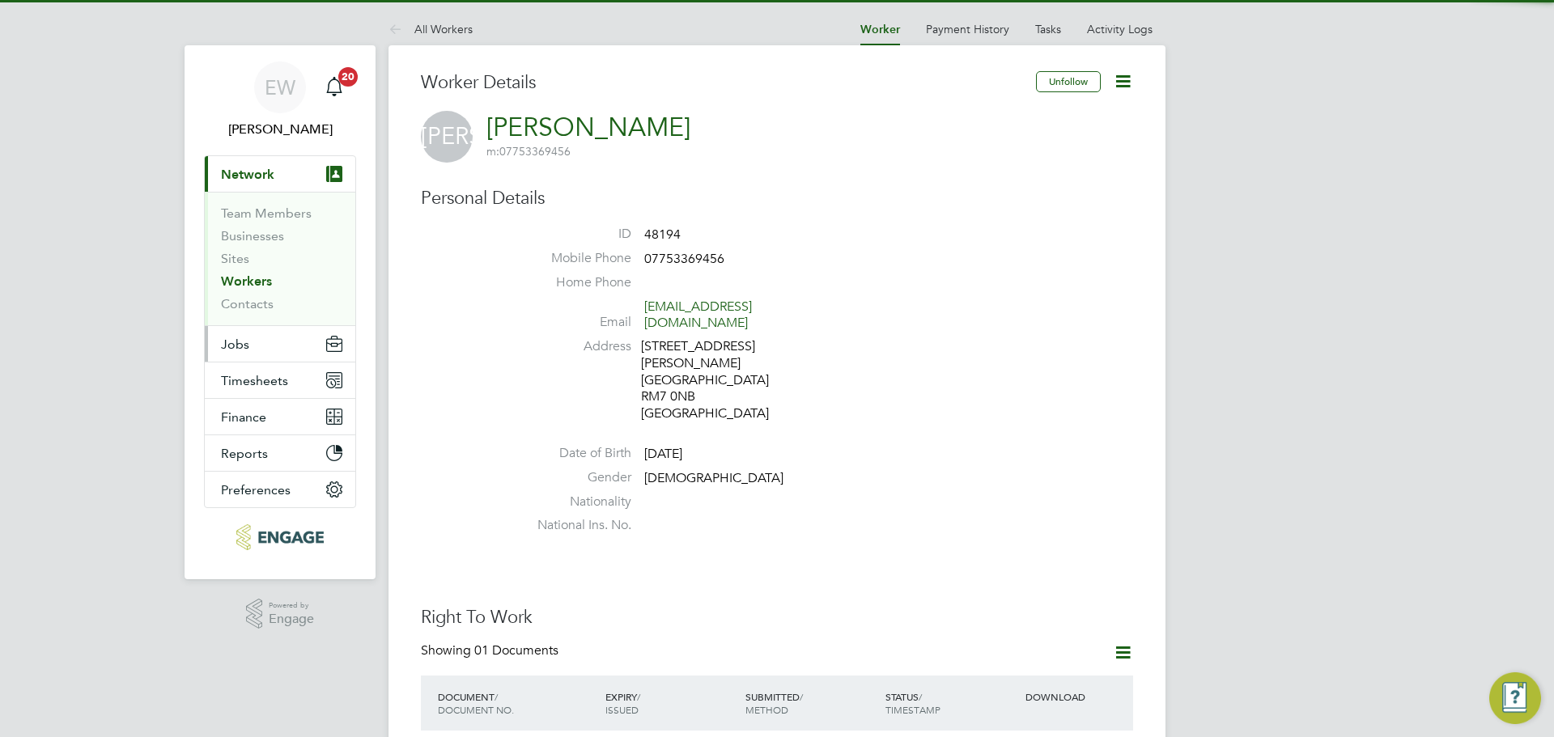
click at [252, 346] on button "Jobs" at bounding box center [280, 344] width 150 height 36
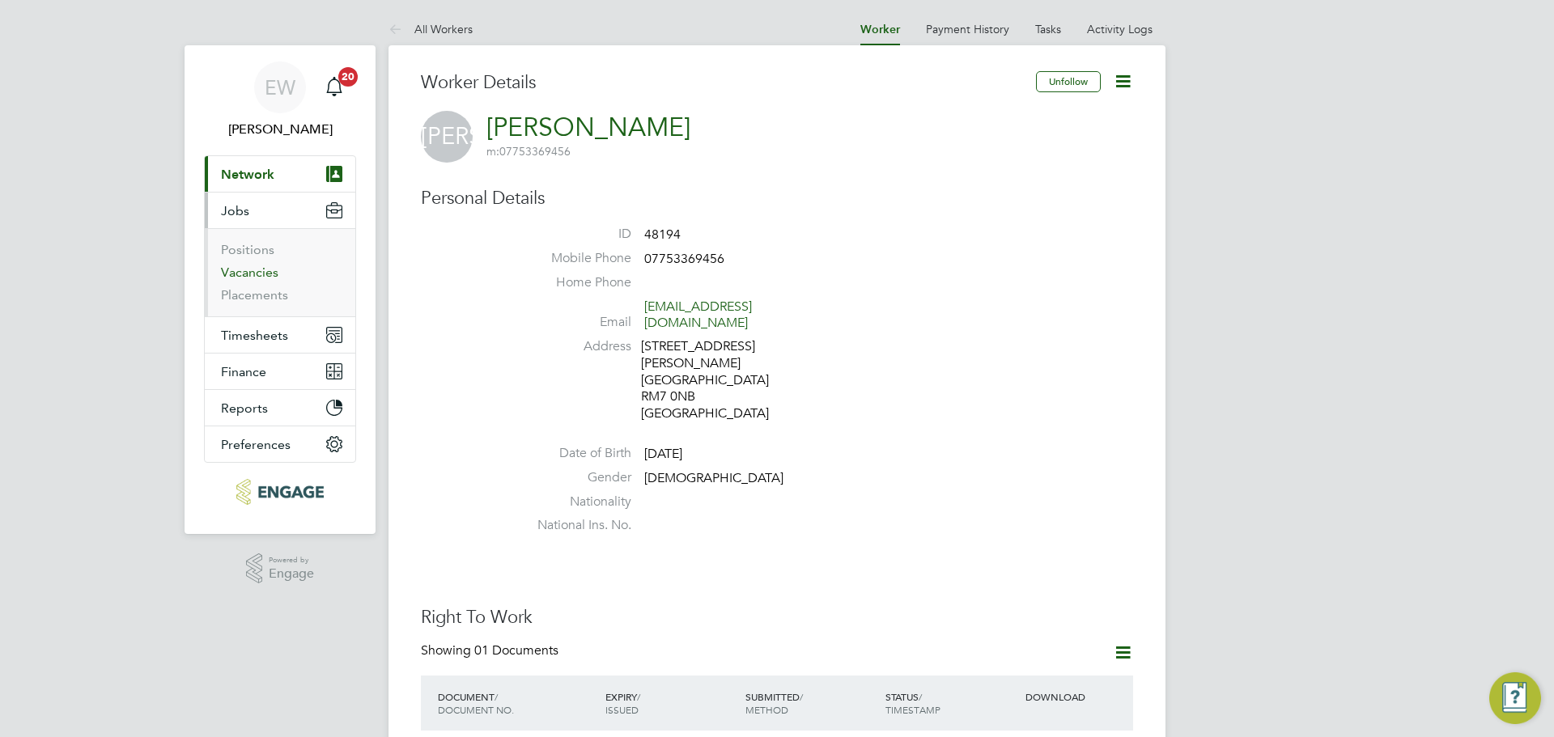
click at [250, 273] on link "Vacancies" at bounding box center [249, 272] width 57 height 15
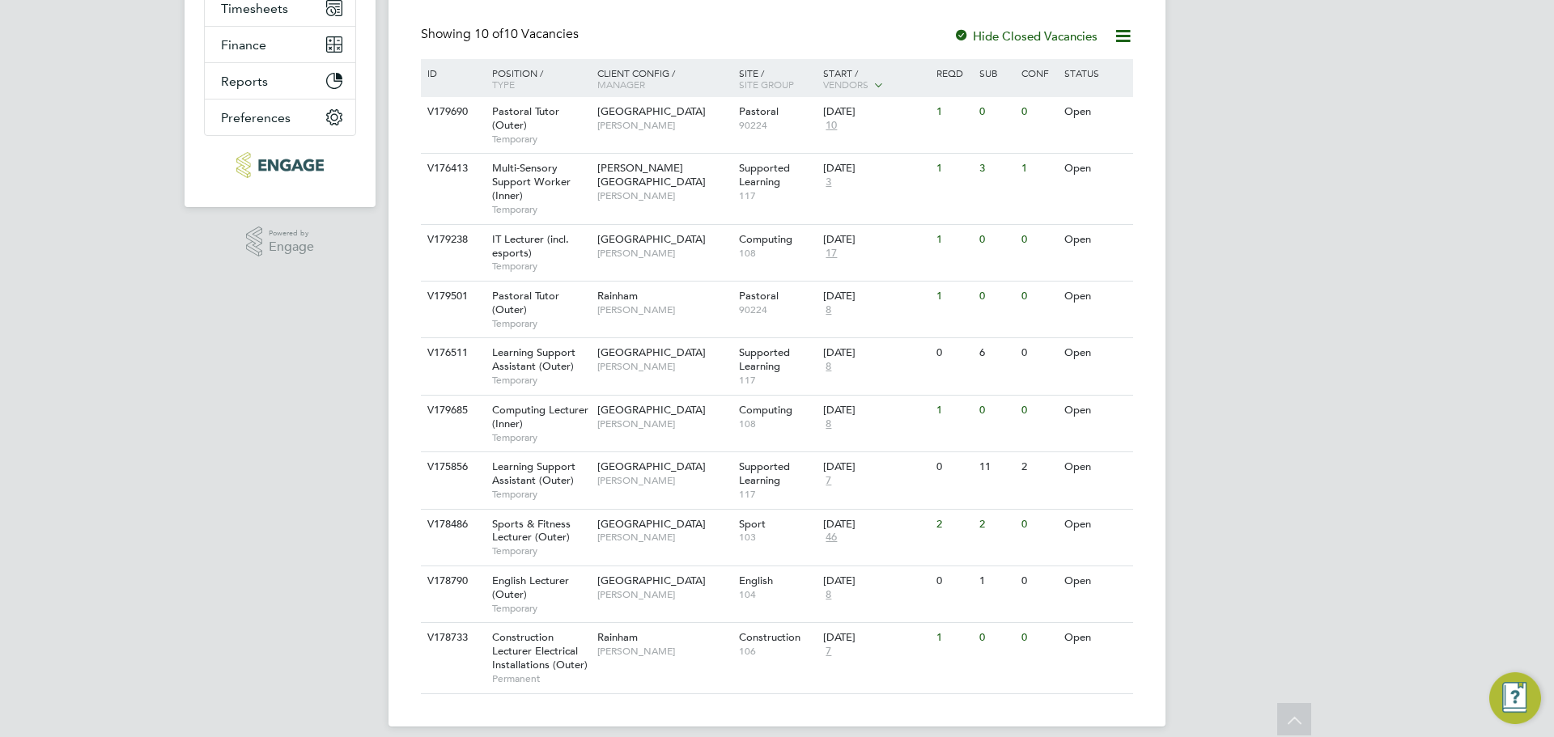
scroll to position [342, 0]
